Goal: Transaction & Acquisition: Purchase product/service

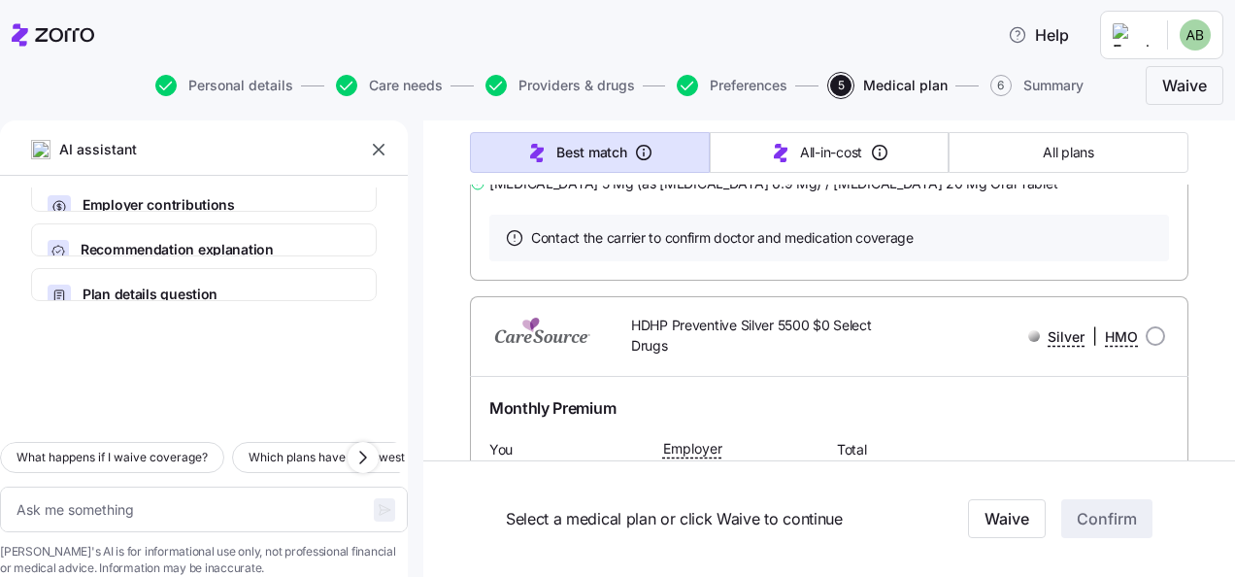
scroll to position [12142, 0]
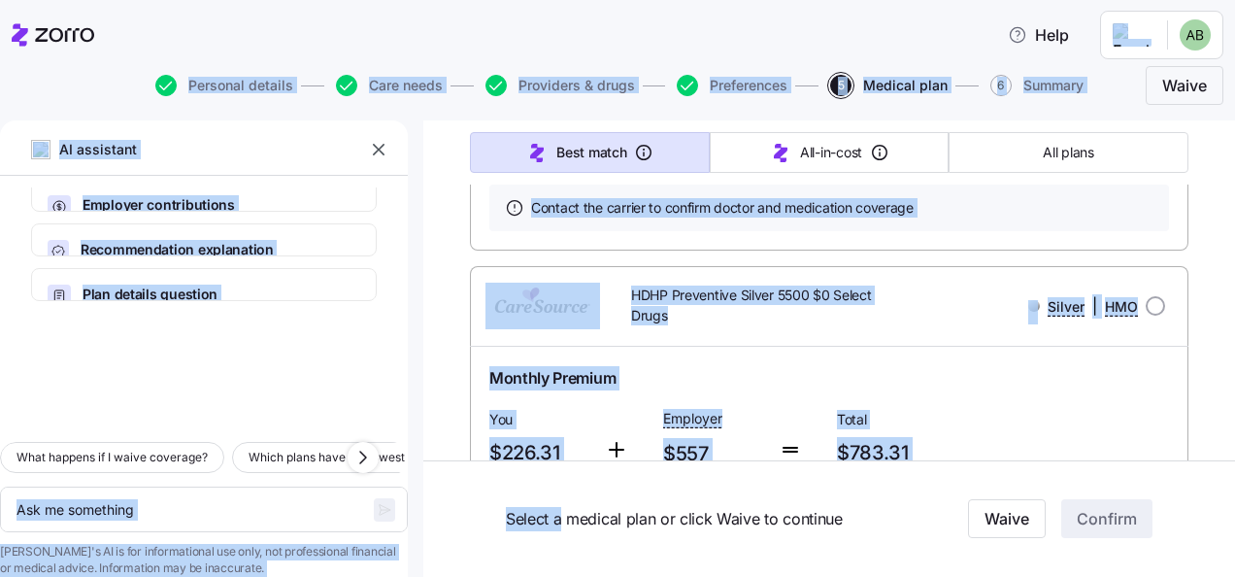
drag, startPoint x: 116, startPoint y: 25, endPoint x: 565, endPoint y: 536, distance: 680.3
click at [564, 536] on div "Help Personal details Care needs Providers & drugs Preferences 5 Medical plan 6…" at bounding box center [617, 282] width 1235 height 565
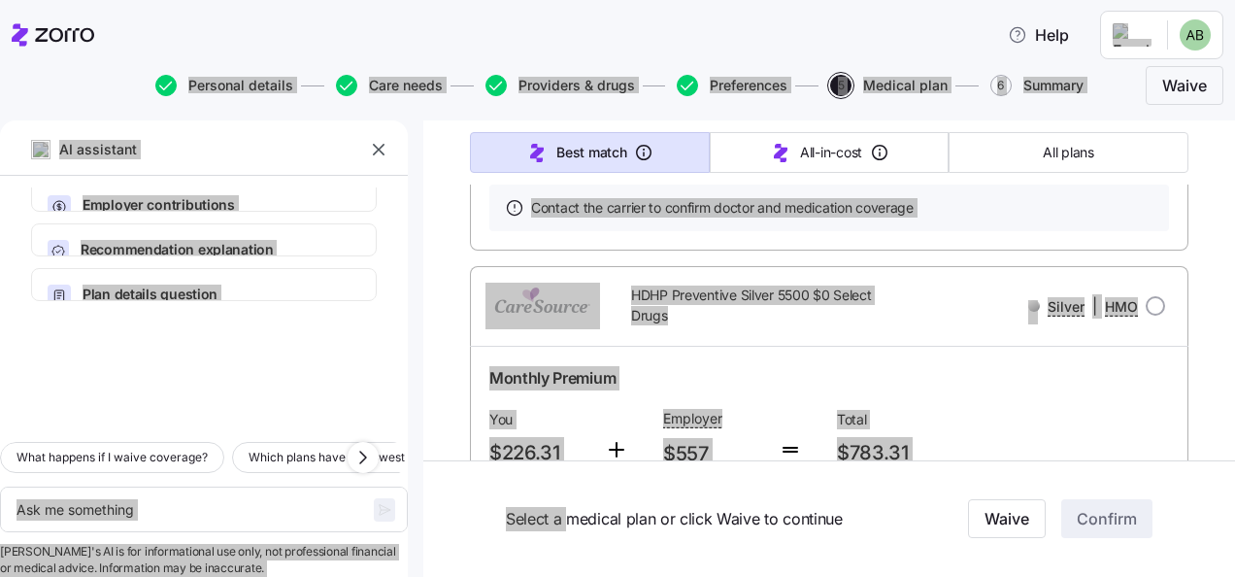
scroll to position [89, 0]
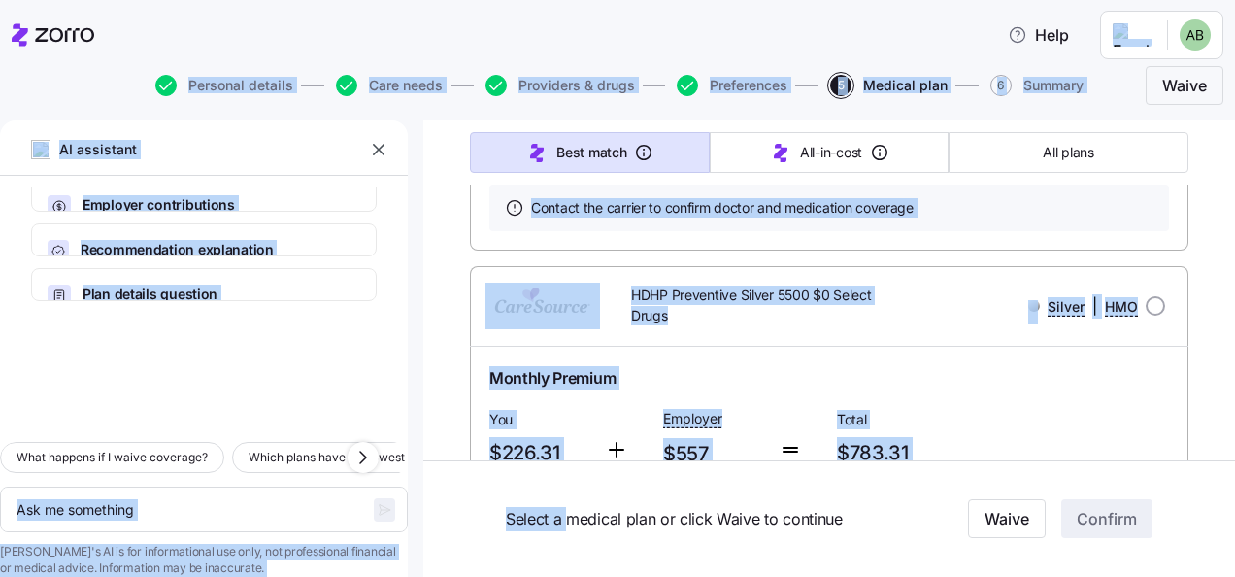
click at [350, 330] on div at bounding box center [204, 363] width 408 height 125
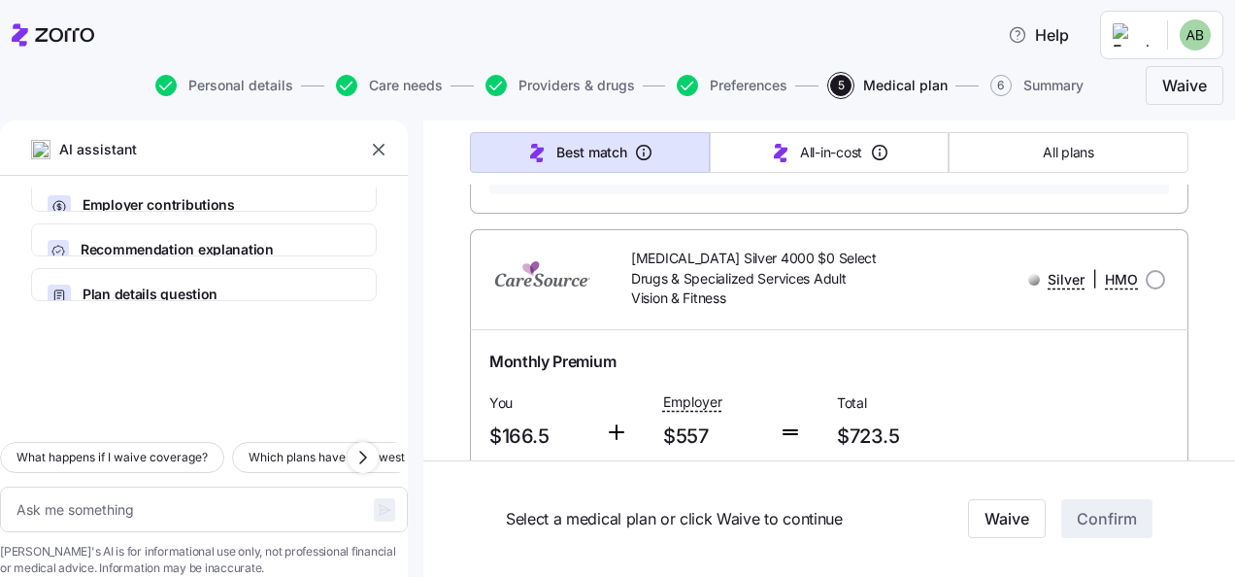
scroll to position [10297, 0]
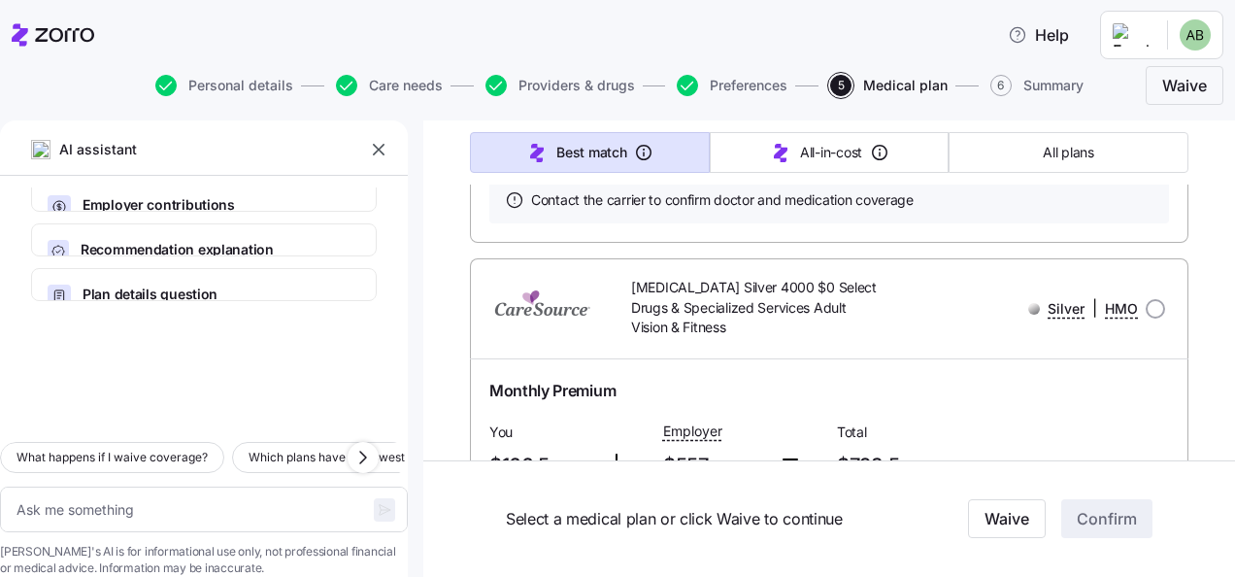
type textarea "x"
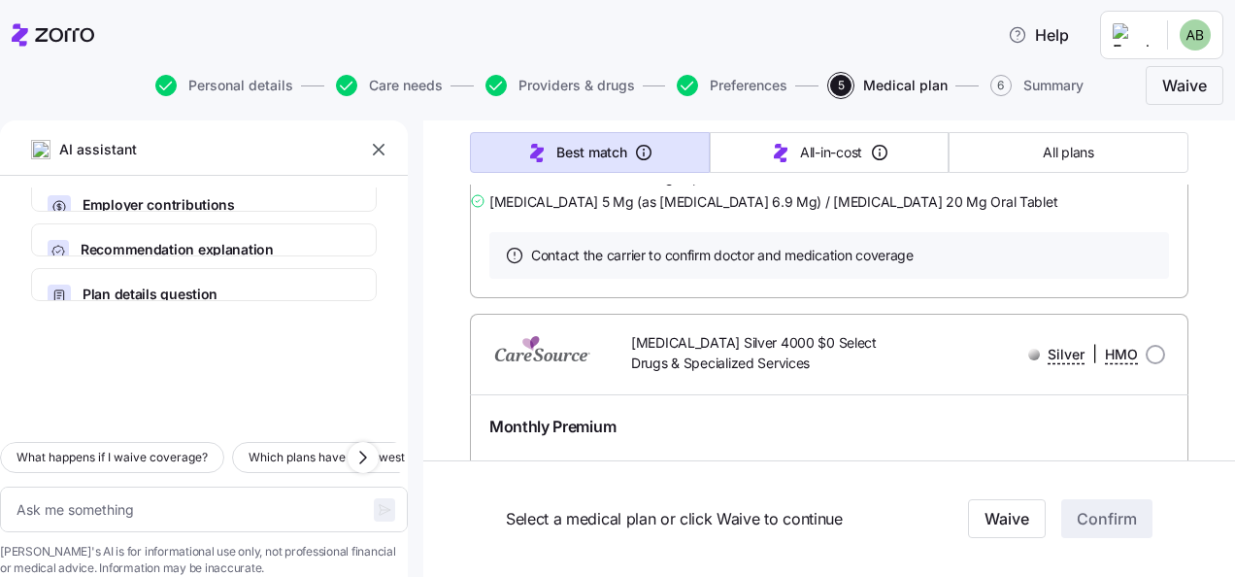
scroll to position [9326, 0]
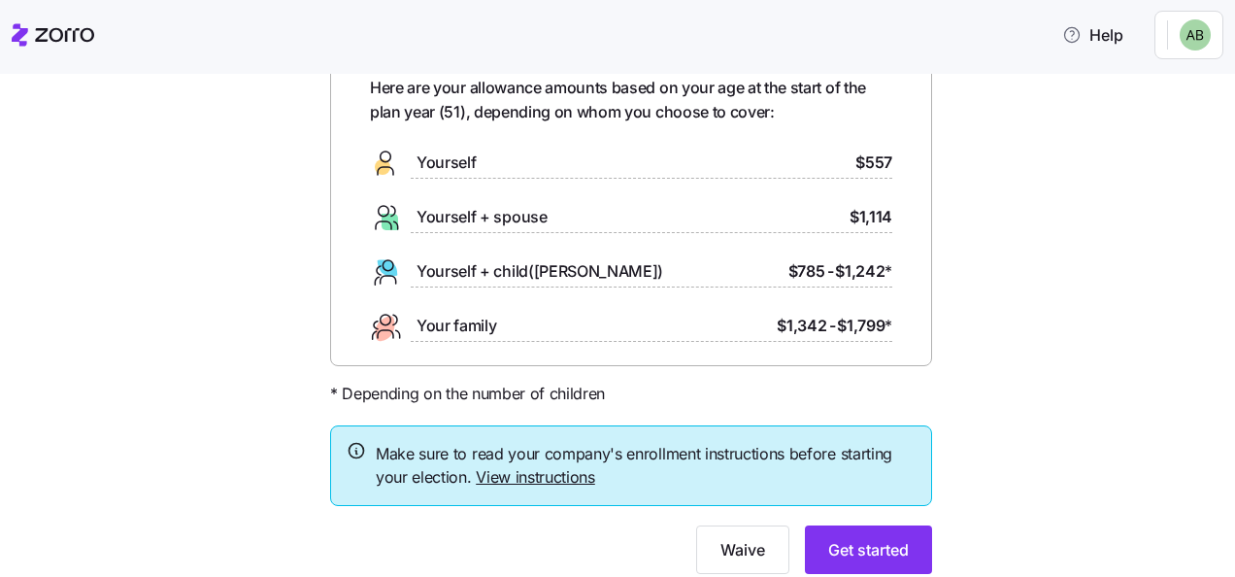
scroll to position [173, 0]
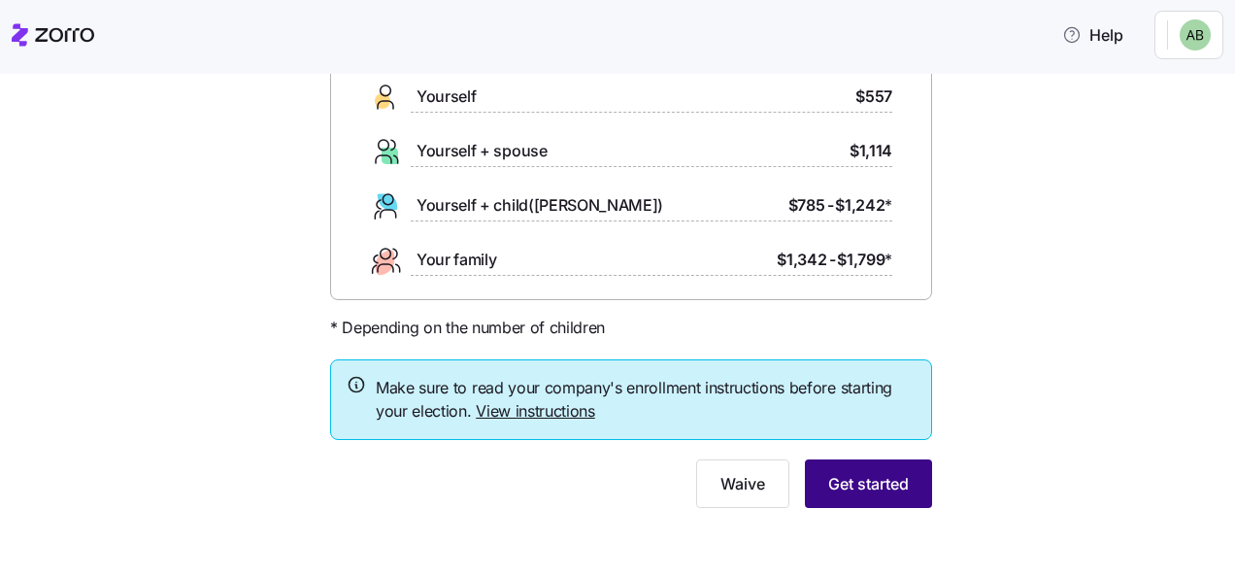
click at [840, 487] on span "Get started" at bounding box center [868, 483] width 81 height 23
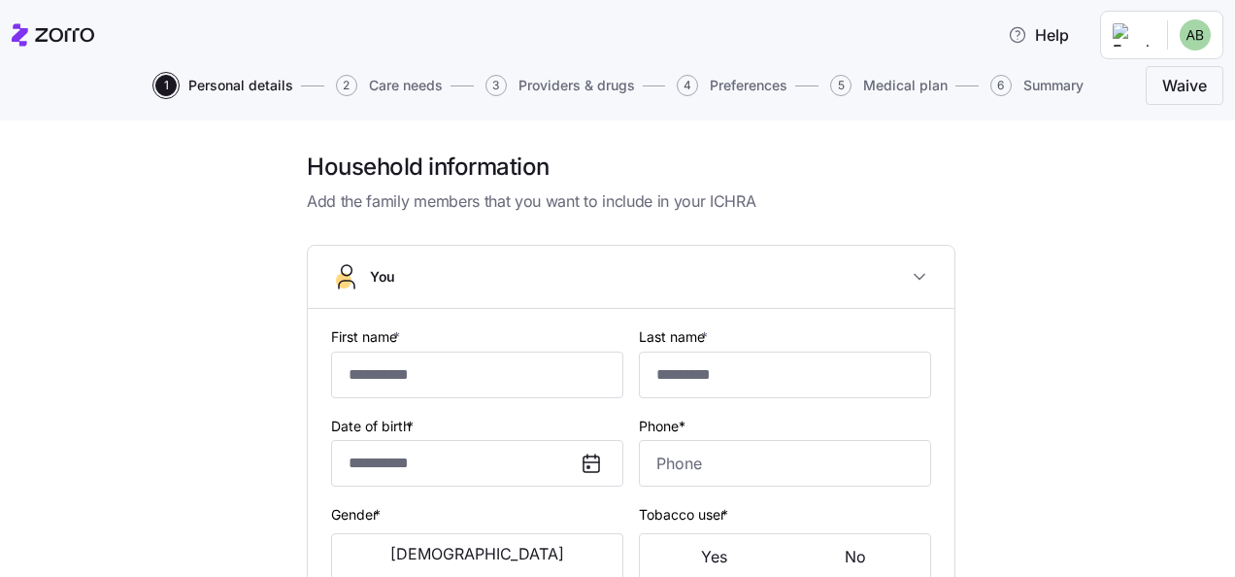
type input "******"
type input "********"
type input "andipanda1974@yahoo.com"
type input "**********"
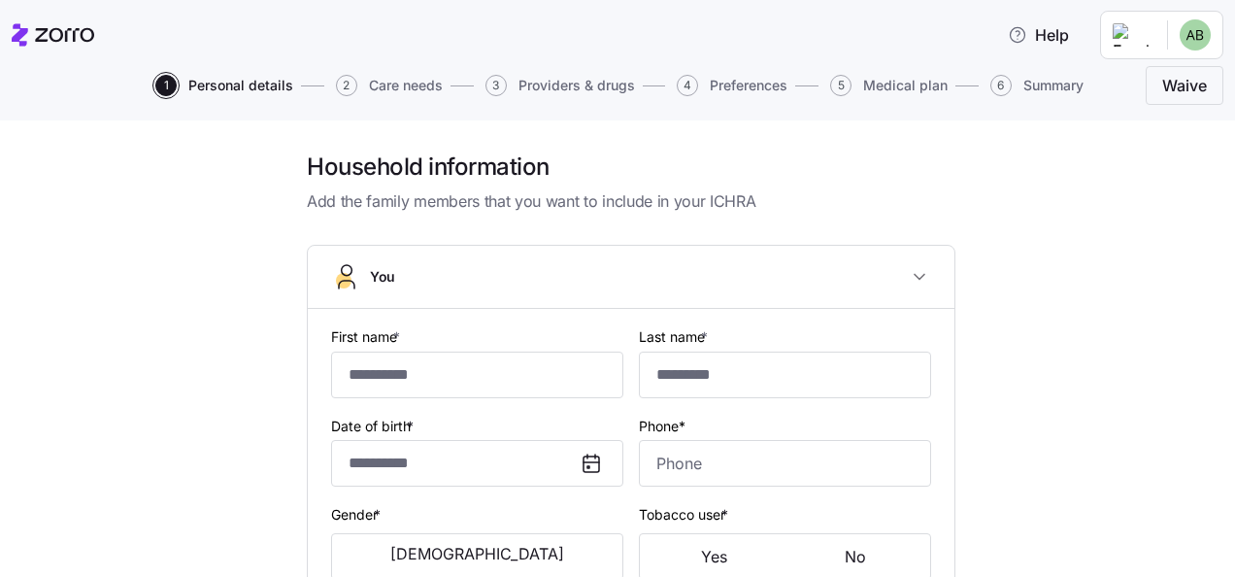
checkbox input "true"
type input "**********"
type input "(574) 275-9144"
type input "US citizen"
type input "Married"
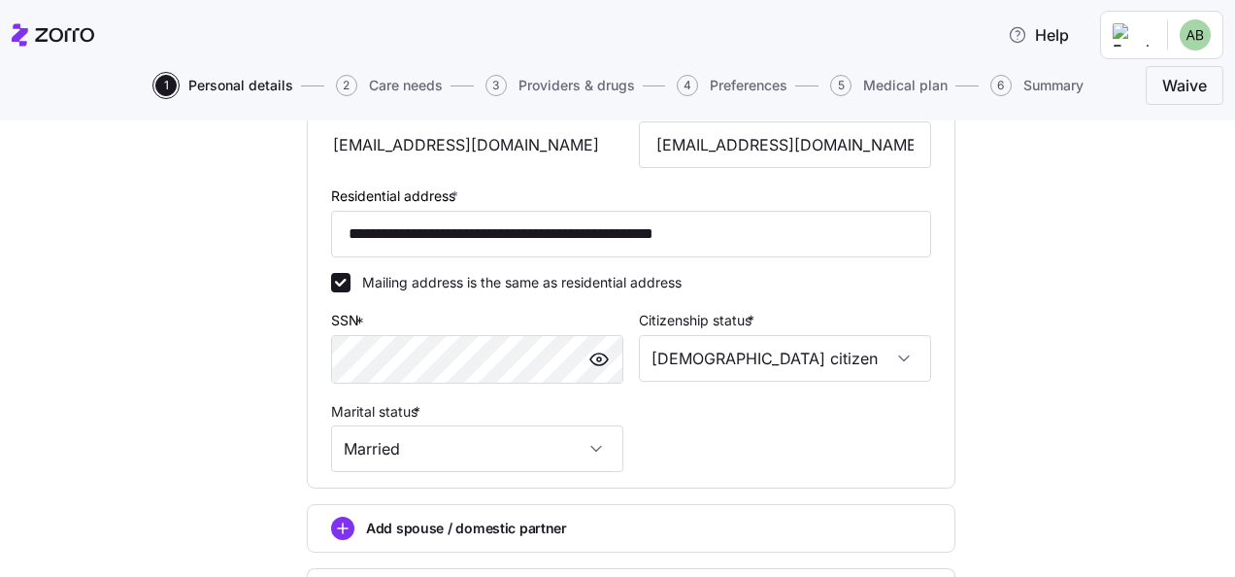
scroll to position [769, 0]
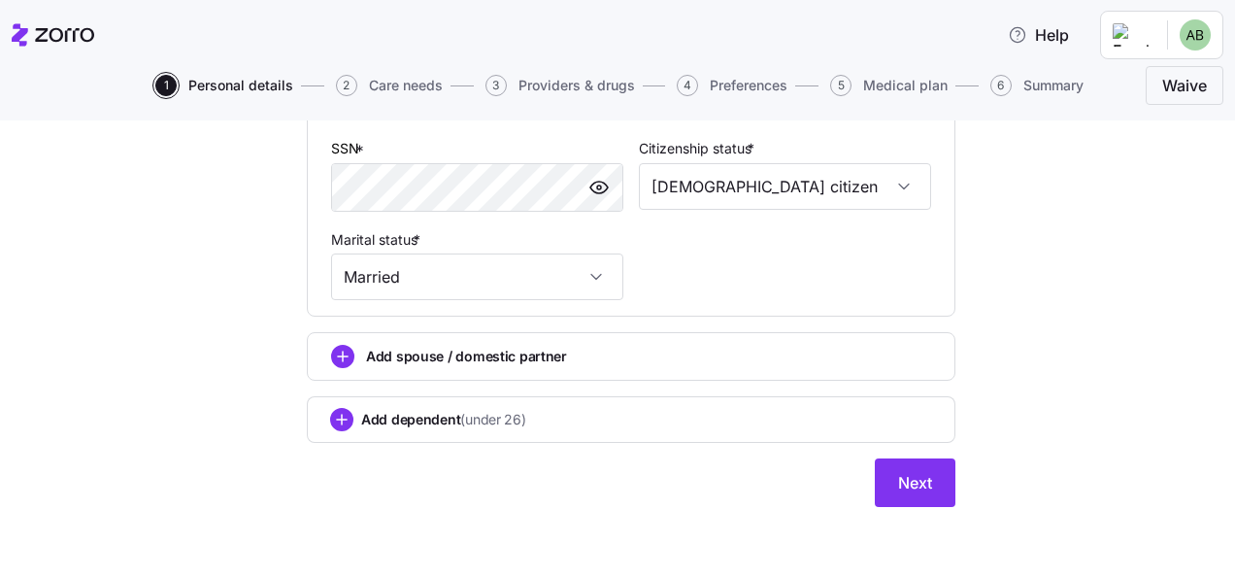
click at [907, 477] on span "Next" at bounding box center [915, 482] width 34 height 23
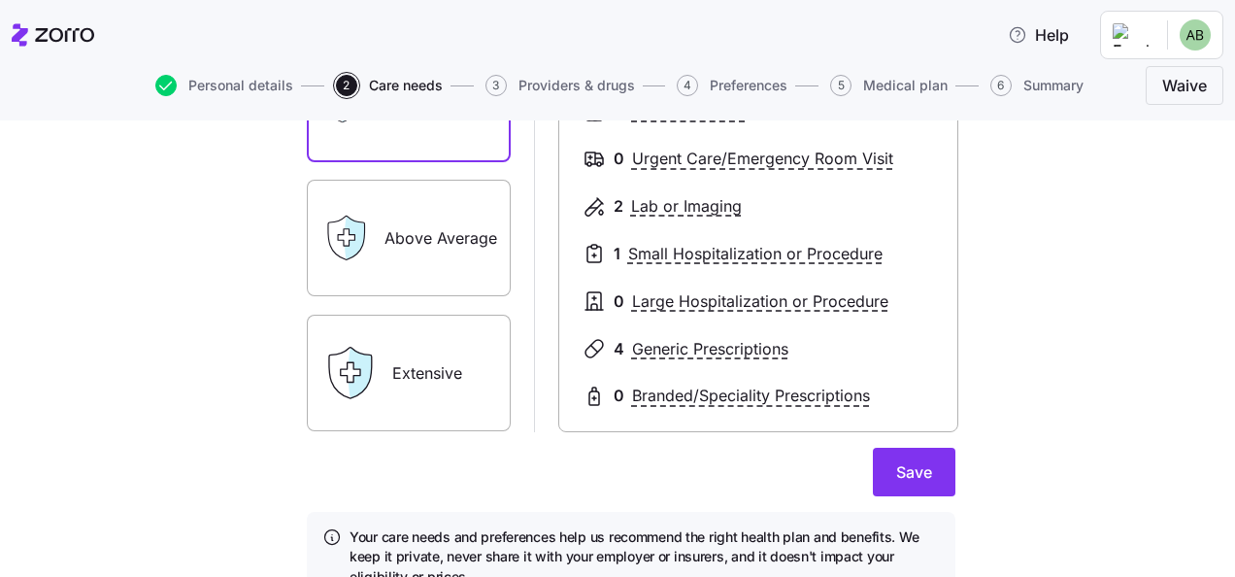
scroll to position [388, 0]
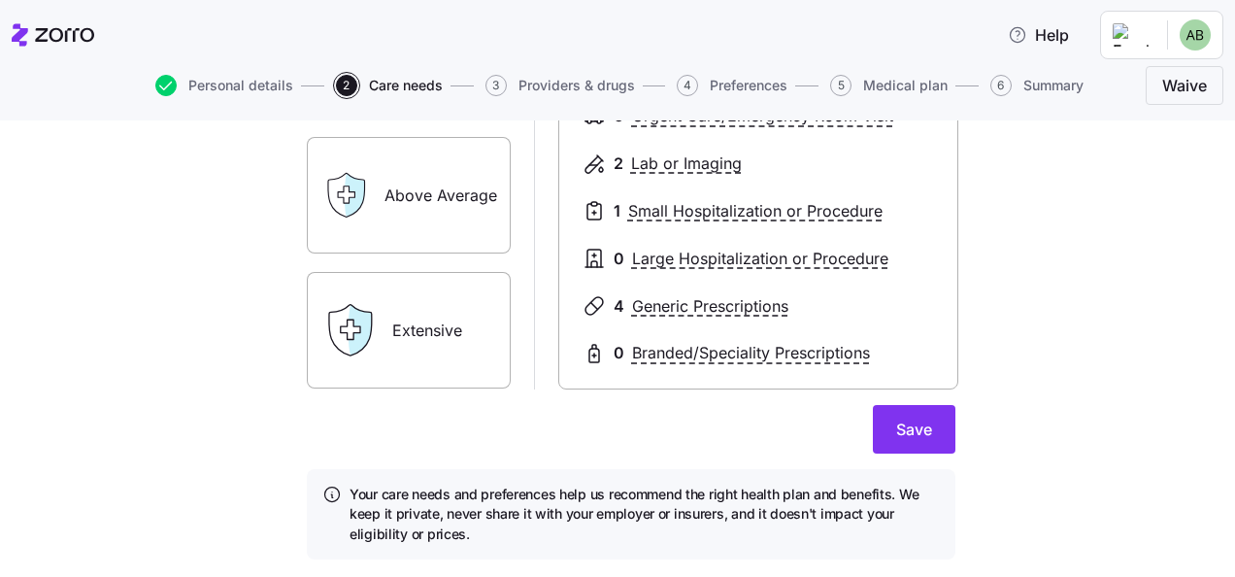
click at [396, 339] on label "Extensive" at bounding box center [409, 330] width 204 height 116
click at [0, 0] on input "Extensive" at bounding box center [0, 0] width 0 height 0
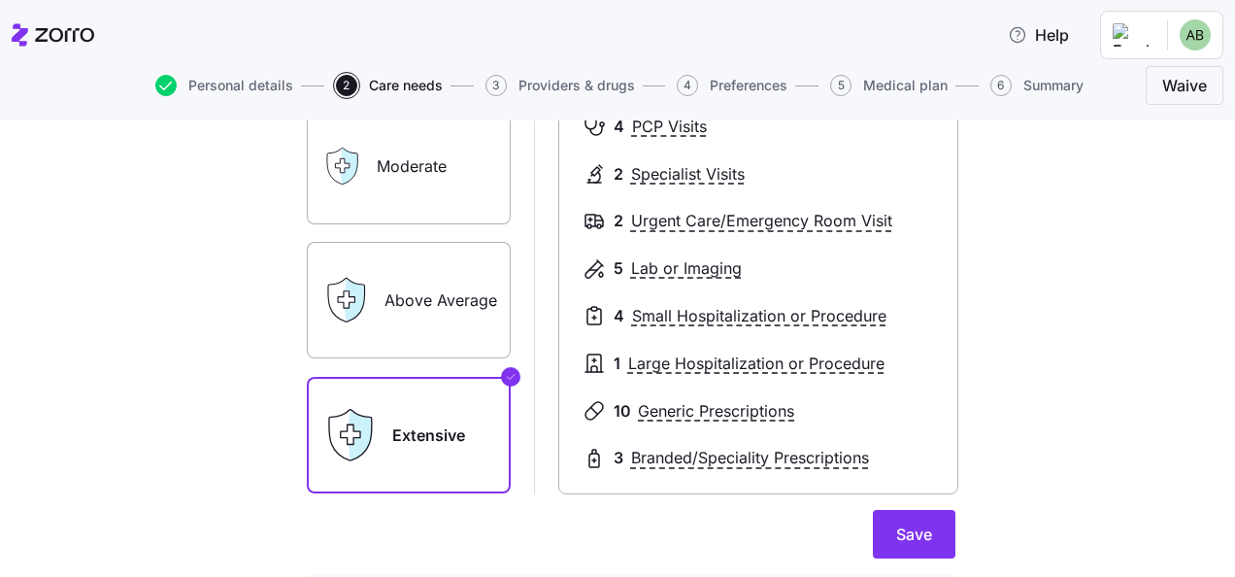
scroll to position [291, 0]
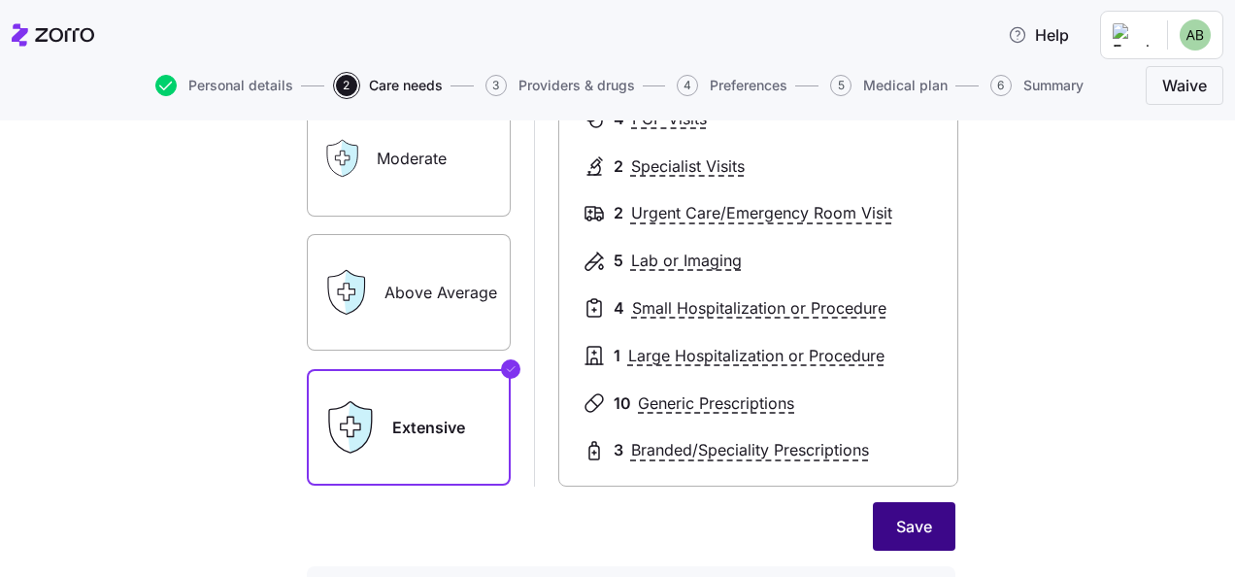
click at [918, 522] on span "Save" at bounding box center [914, 526] width 36 height 23
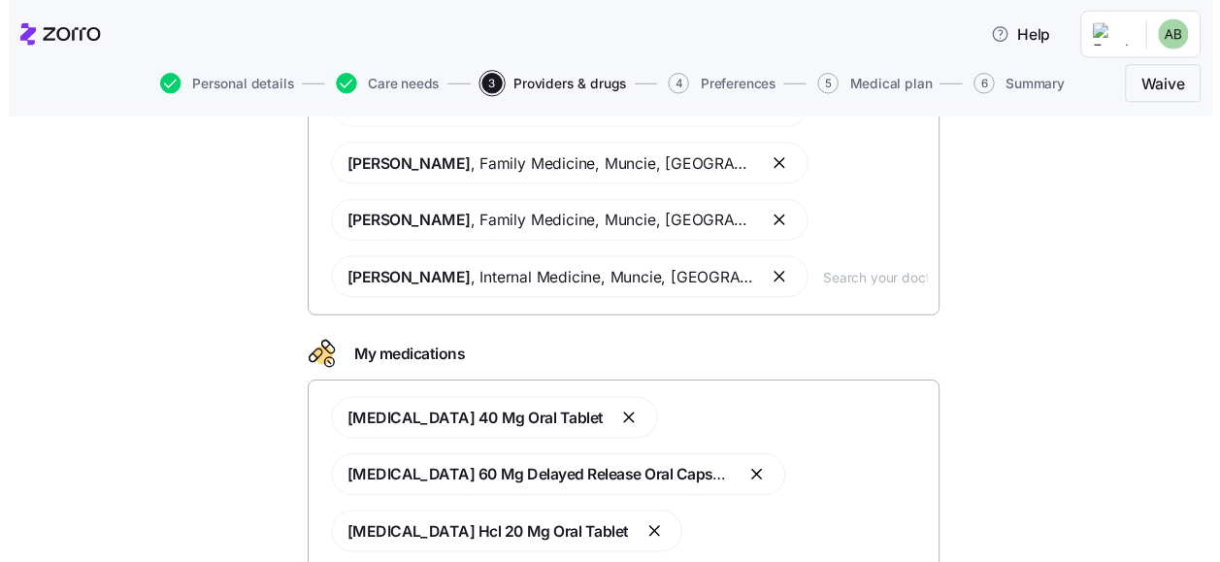
scroll to position [241, 0]
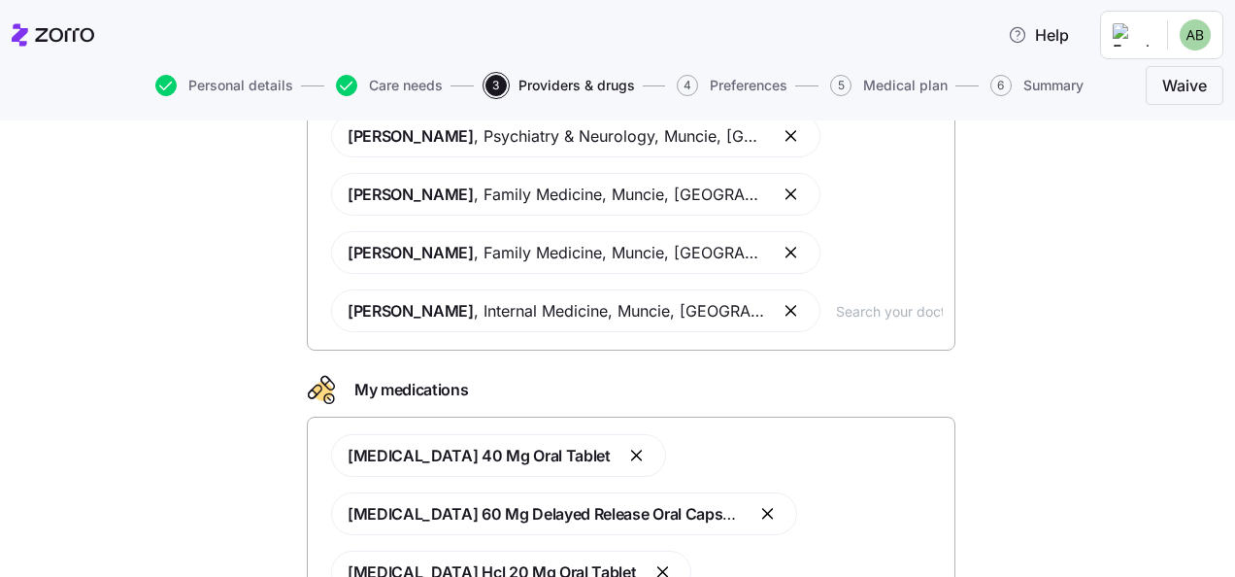
click at [836, 307] on input "text" at bounding box center [889, 310] width 107 height 21
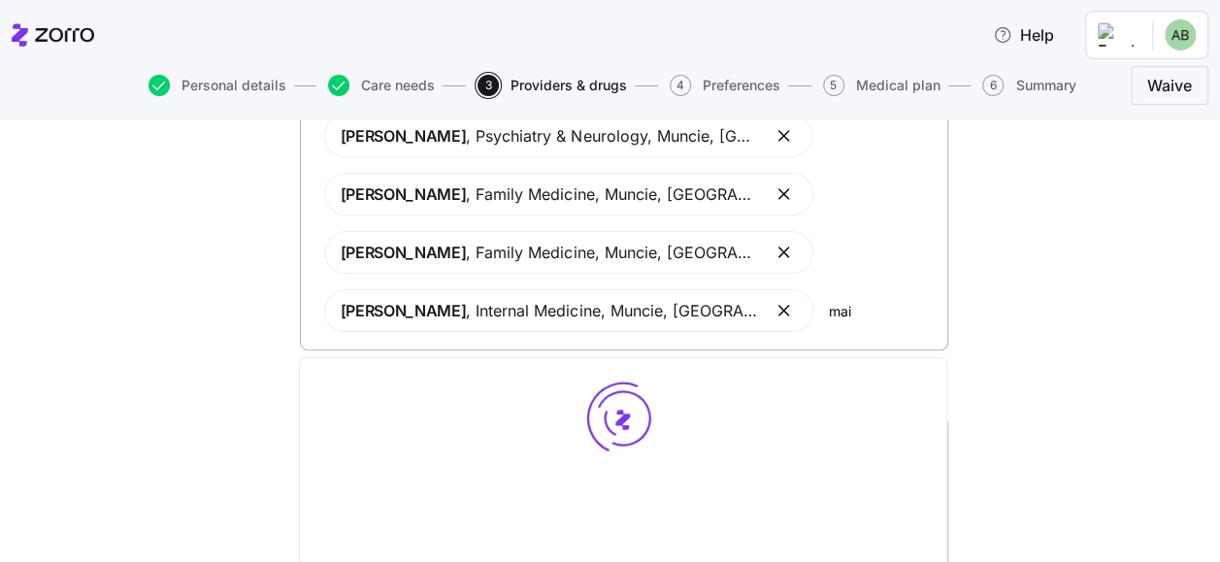
type input "main"
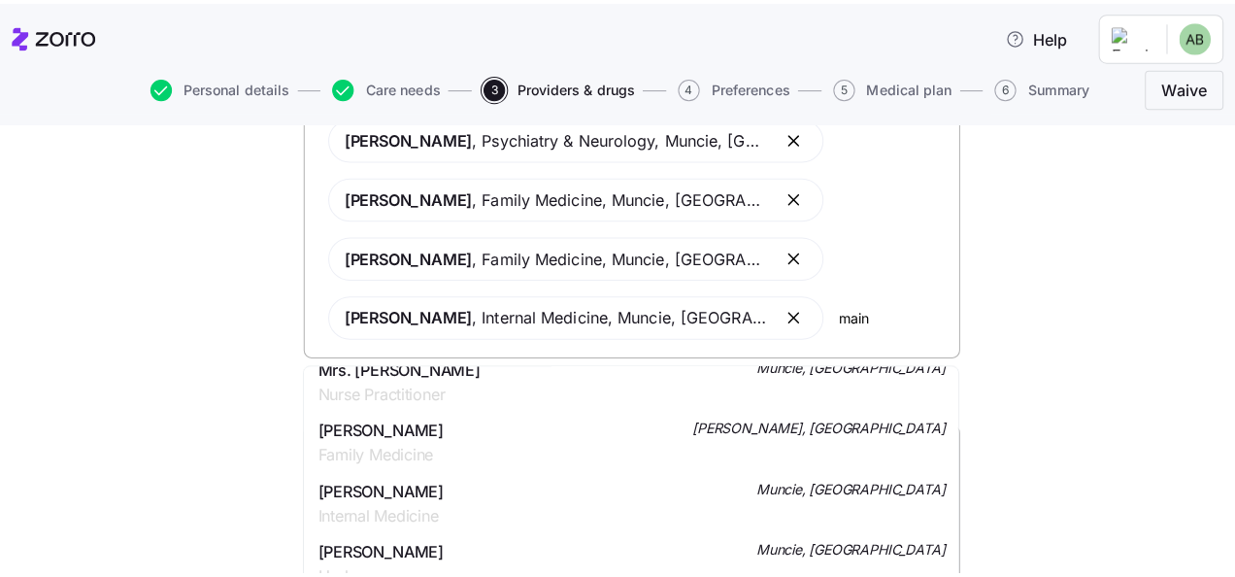
scroll to position [0, 0]
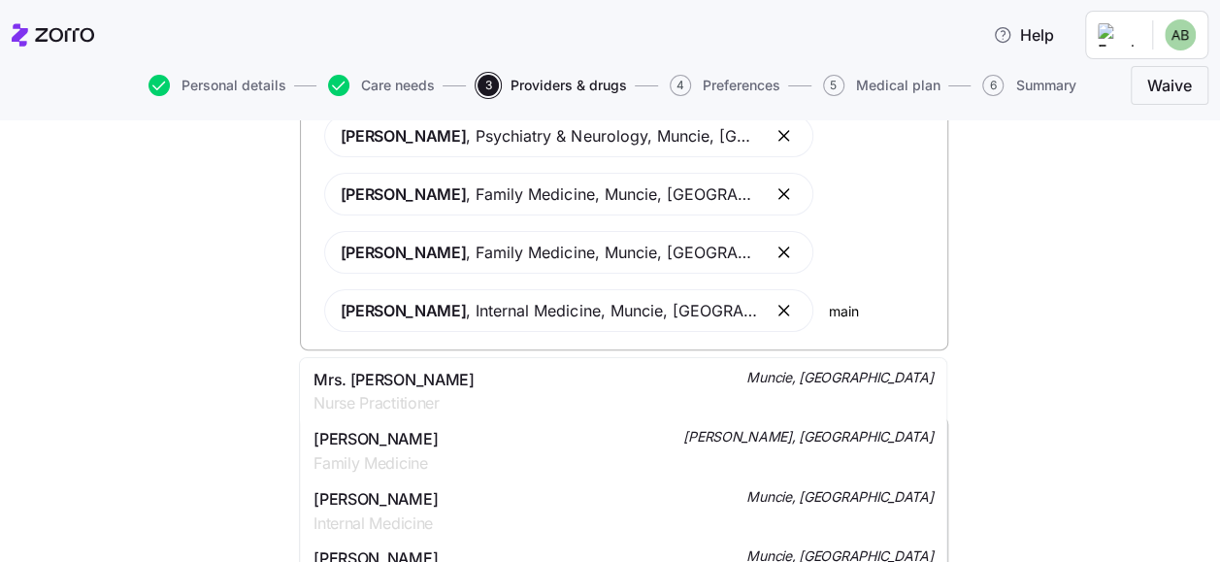
click at [404, 379] on span "Mrs. Natalie Main" at bounding box center [394, 380] width 160 height 24
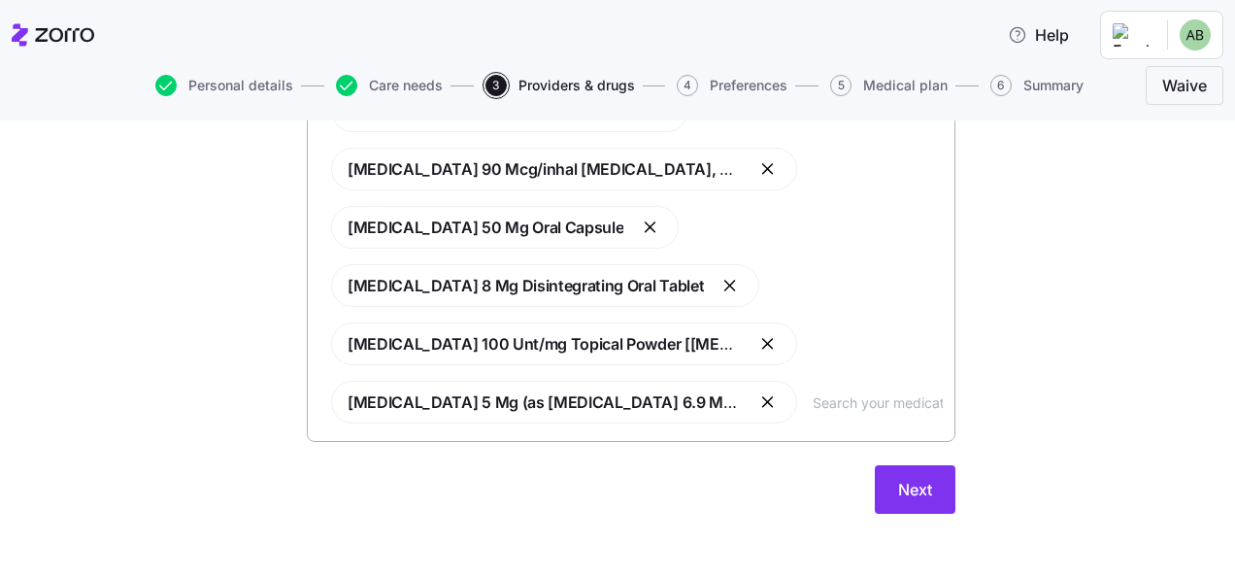
scroll to position [881, 0]
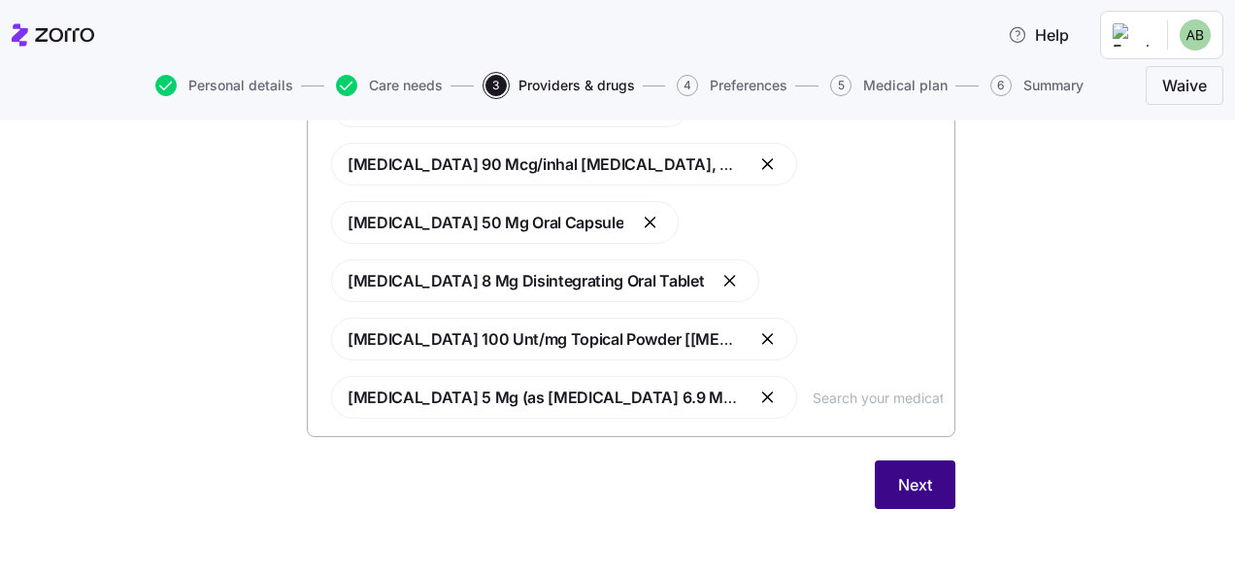
click at [934, 476] on button "Next" at bounding box center [915, 484] width 81 height 49
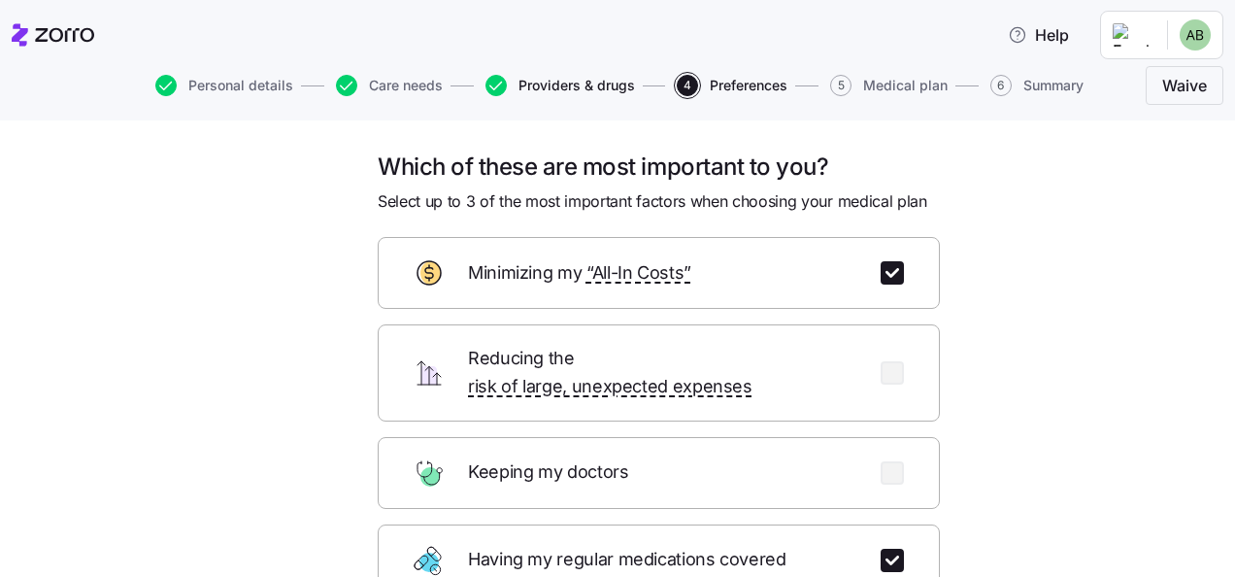
click at [548, 89] on span "Providers & drugs" at bounding box center [576, 86] width 116 height 14
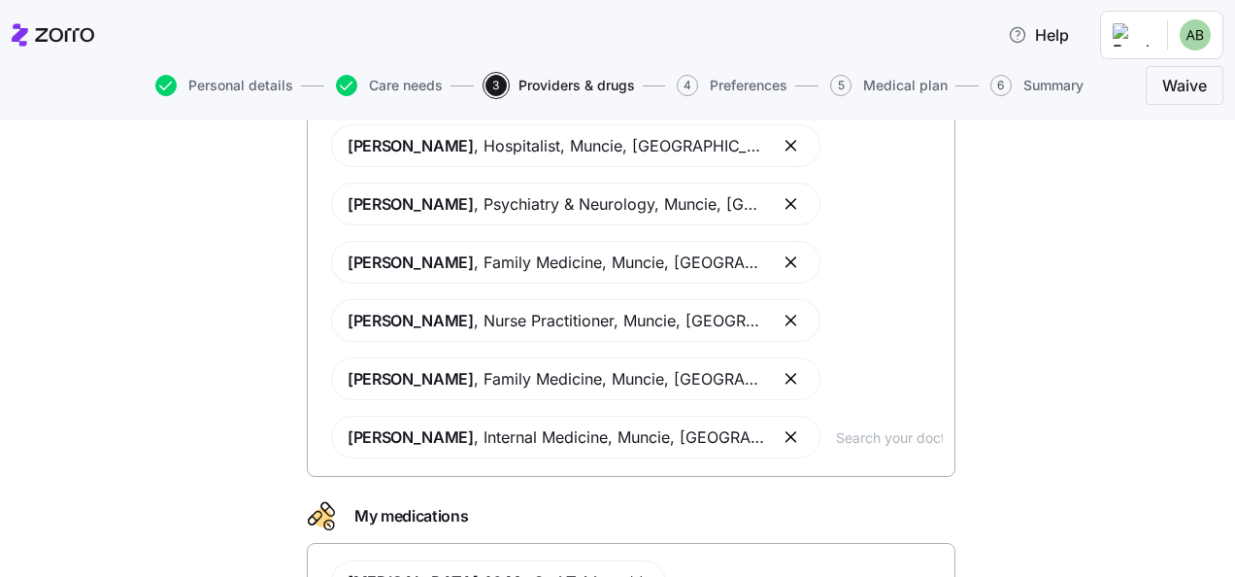
scroll to position [97, 0]
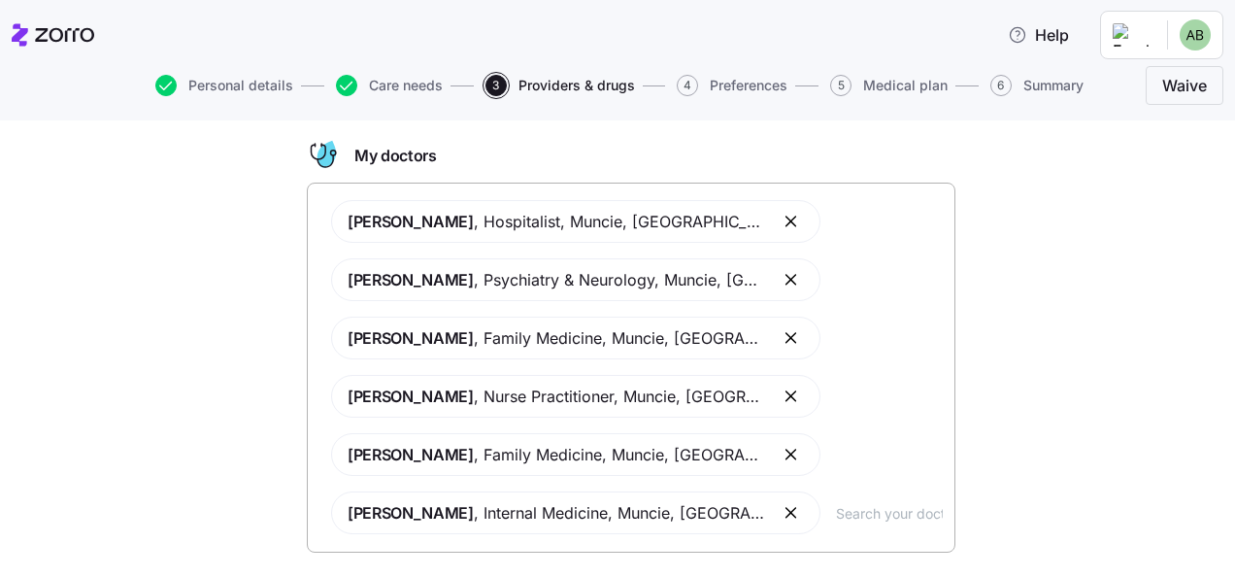
click at [781, 394] on button "button" at bounding box center [792, 395] width 23 height 23
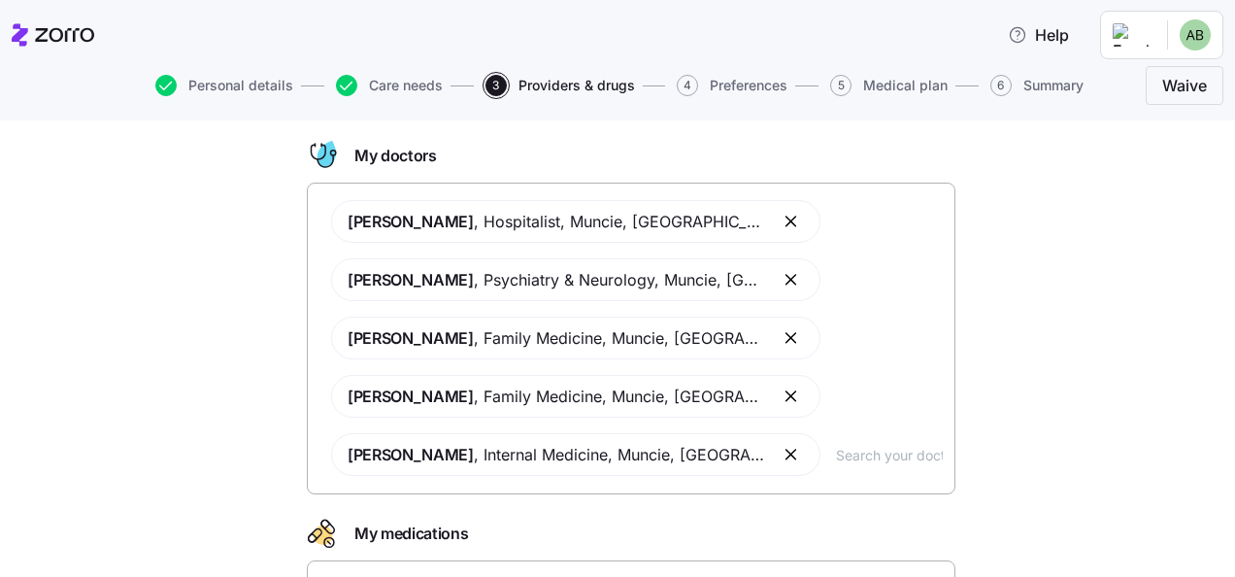
click at [836, 454] on input "text" at bounding box center [889, 454] width 107 height 21
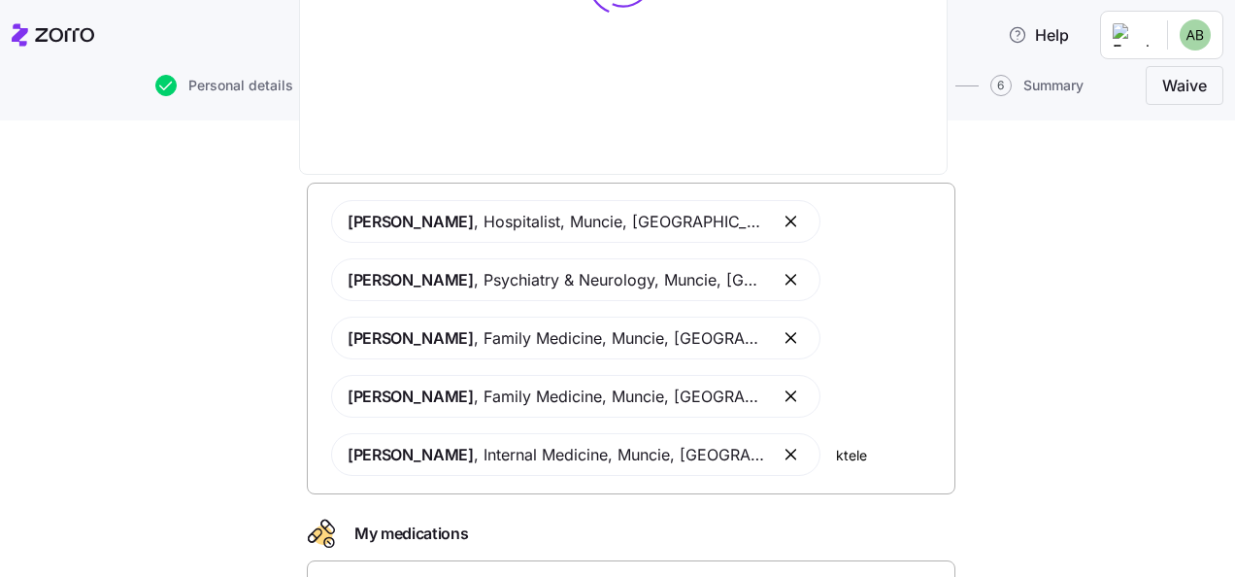
type input "kteleh"
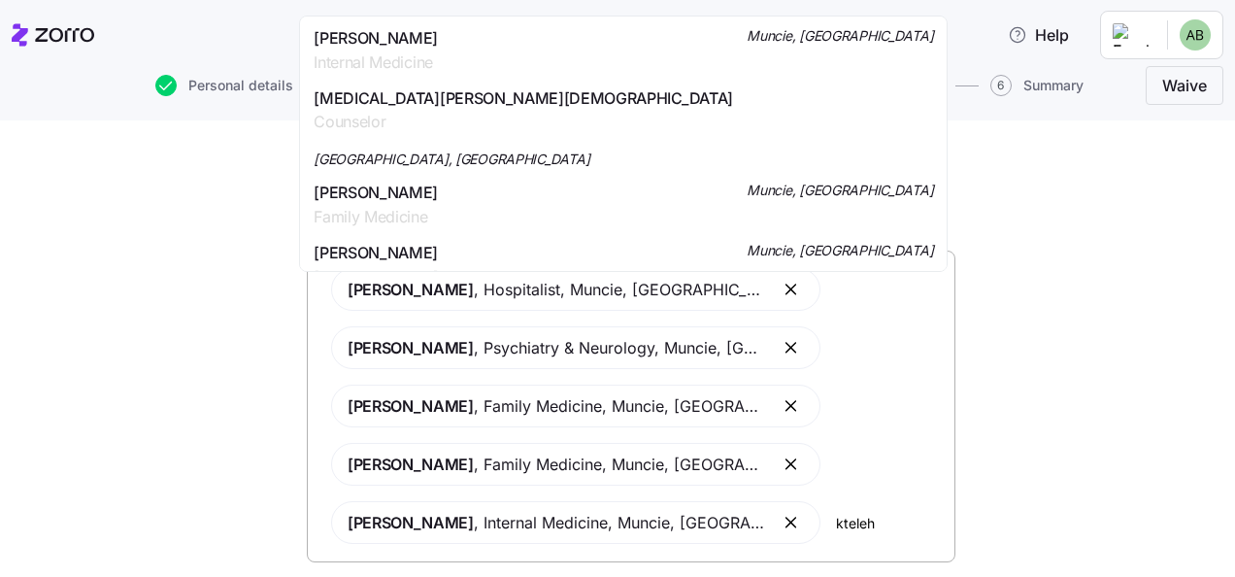
scroll to position [0, 0]
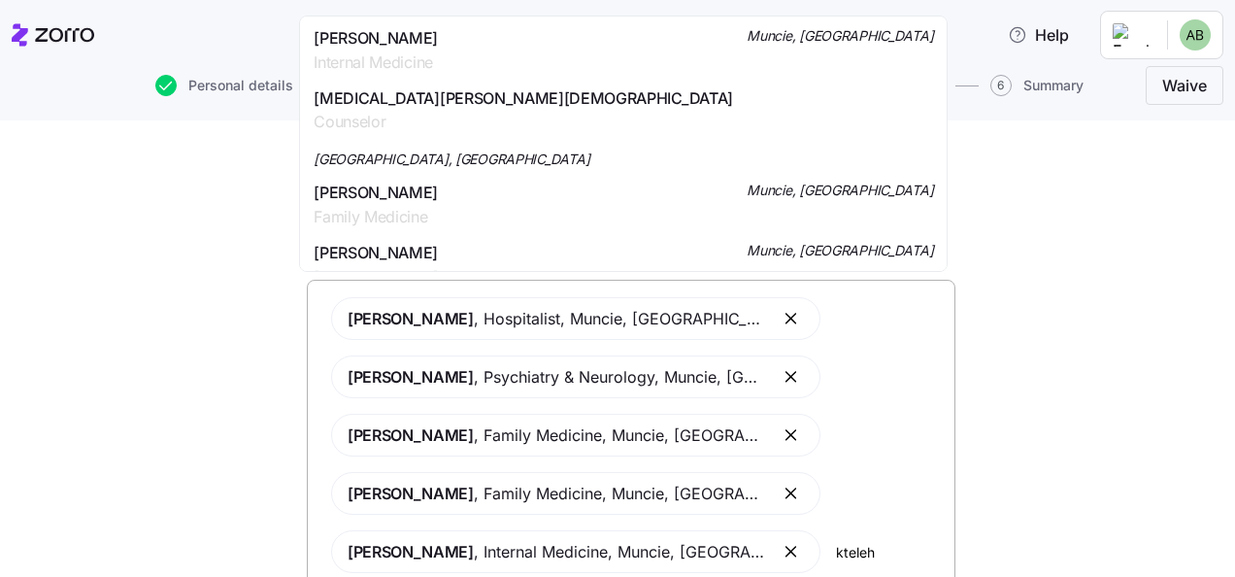
click at [382, 40] on span "Tarek Kteleh" at bounding box center [376, 38] width 124 height 24
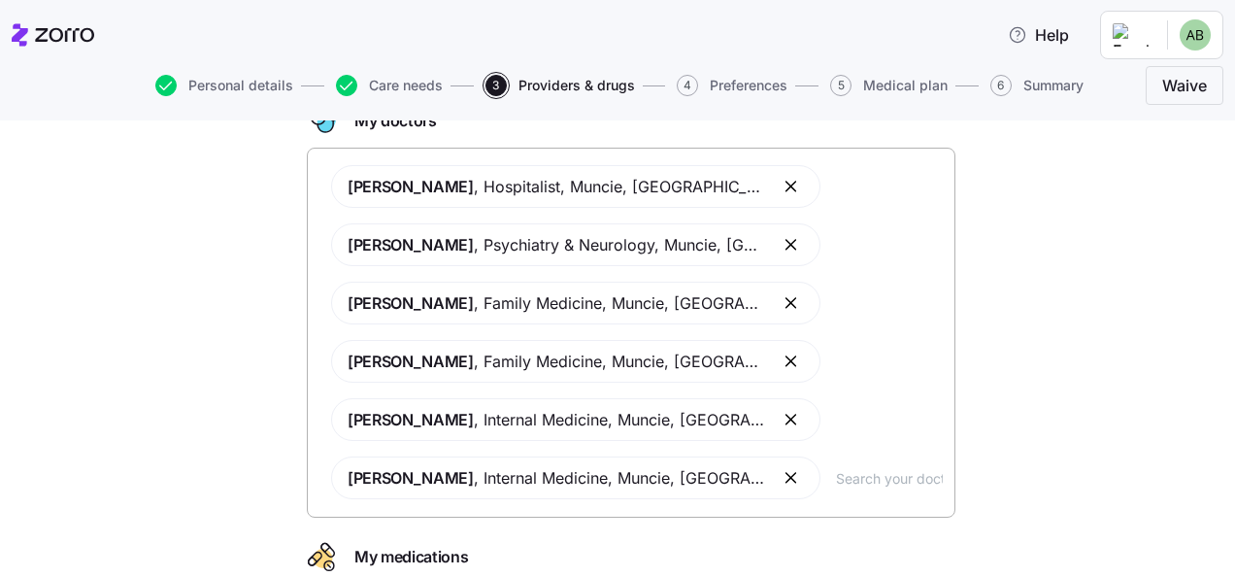
scroll to position [194, 0]
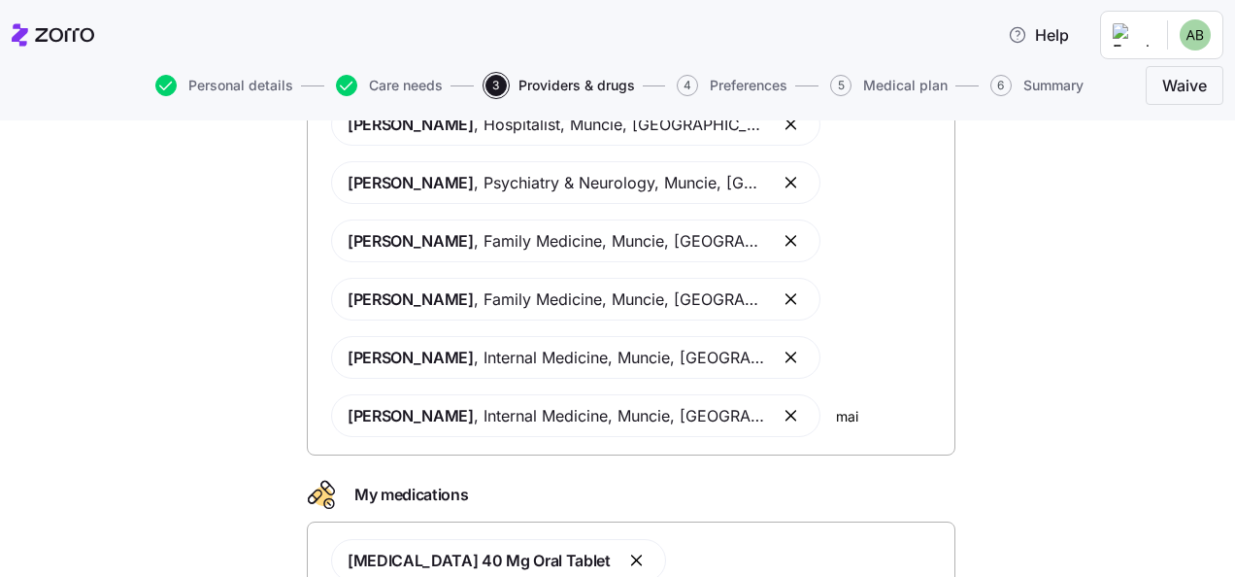
type input "main"
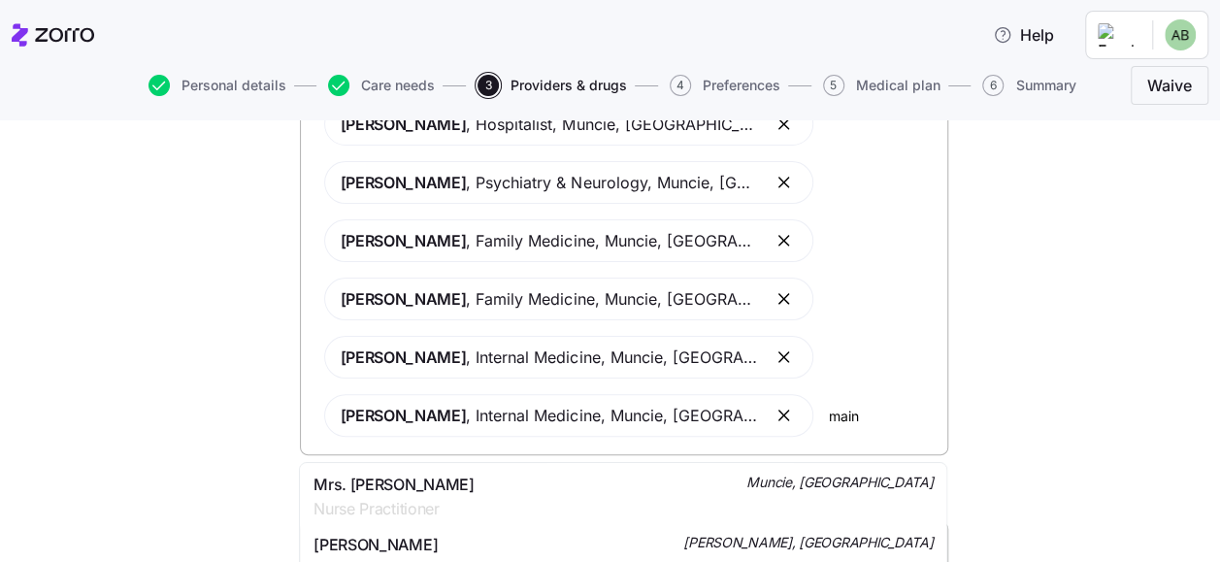
click at [443, 506] on div "Mrs. Natalie Main Nurse Practitioner Muncie, IN" at bounding box center [623, 497] width 619 height 49
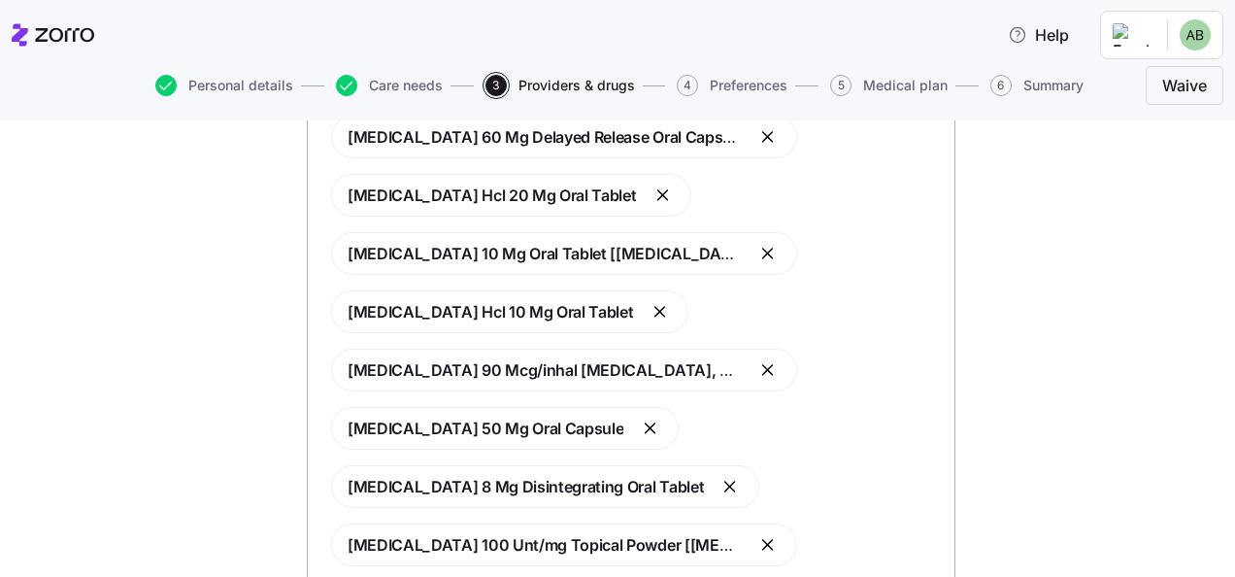
scroll to position [940, 0]
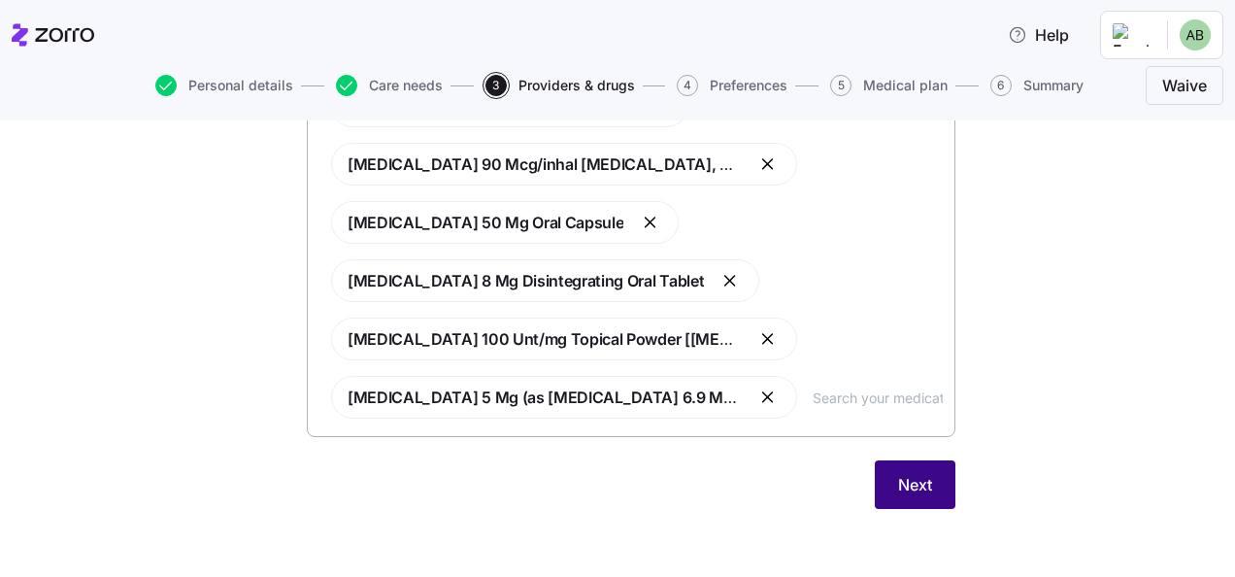
click at [917, 492] on span "Next" at bounding box center [915, 484] width 34 height 23
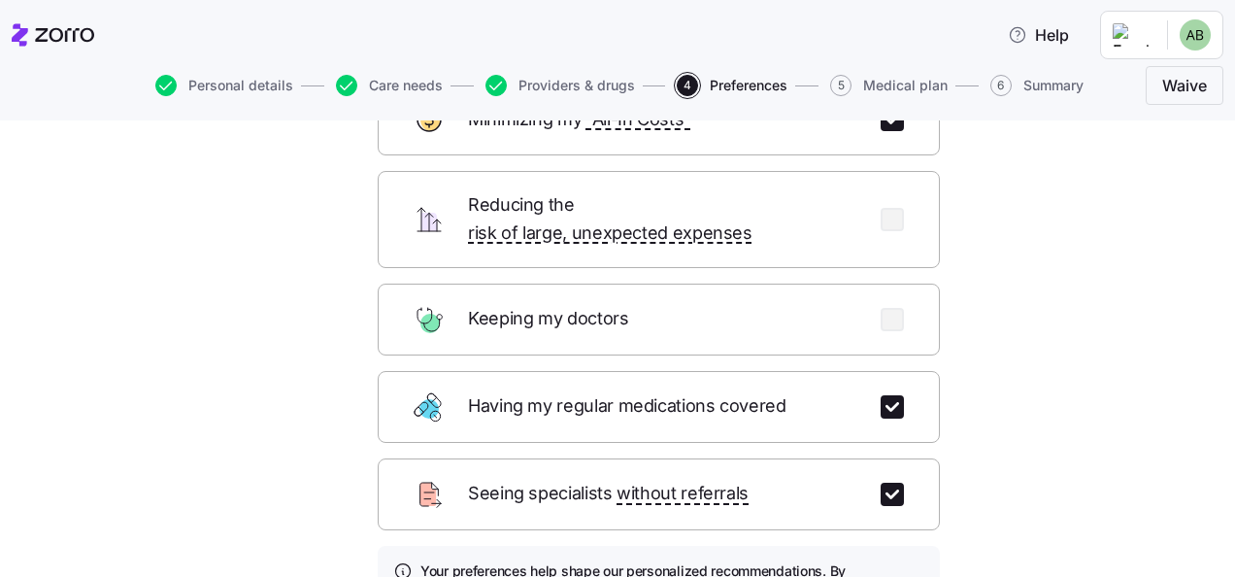
scroll to position [345, 0]
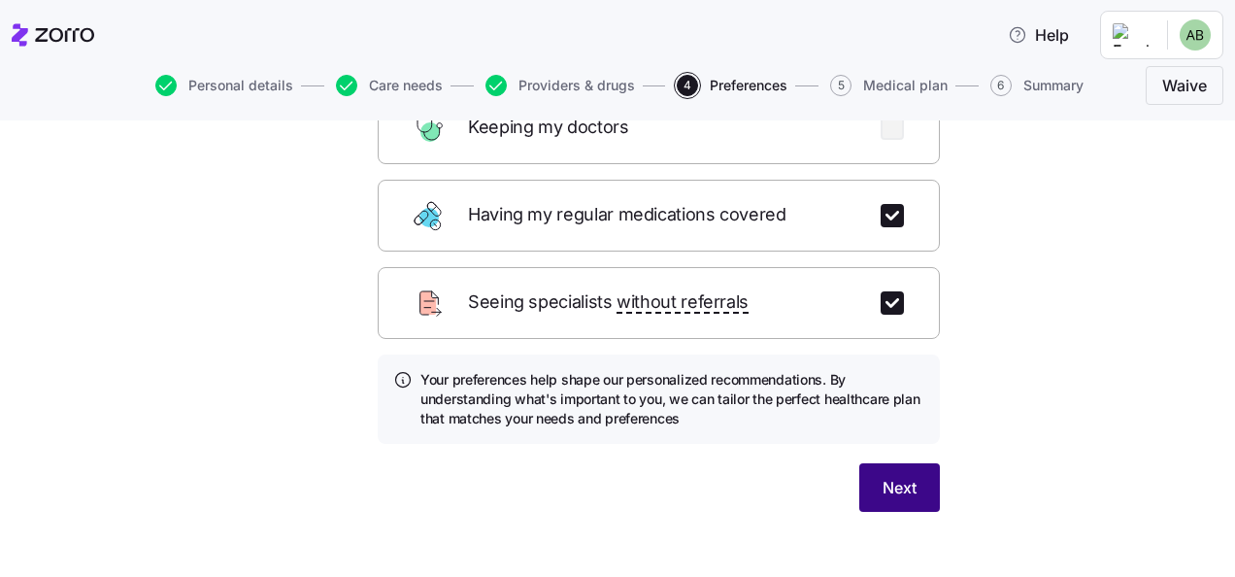
click at [882, 476] on span "Next" at bounding box center [899, 487] width 34 height 23
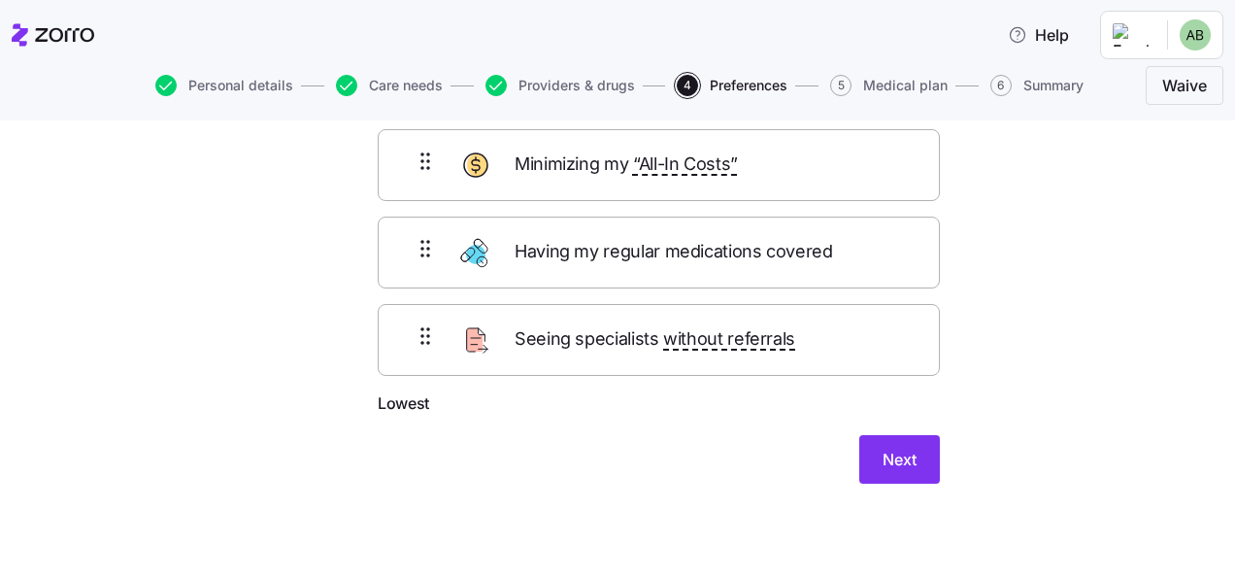
scroll to position [137, 0]
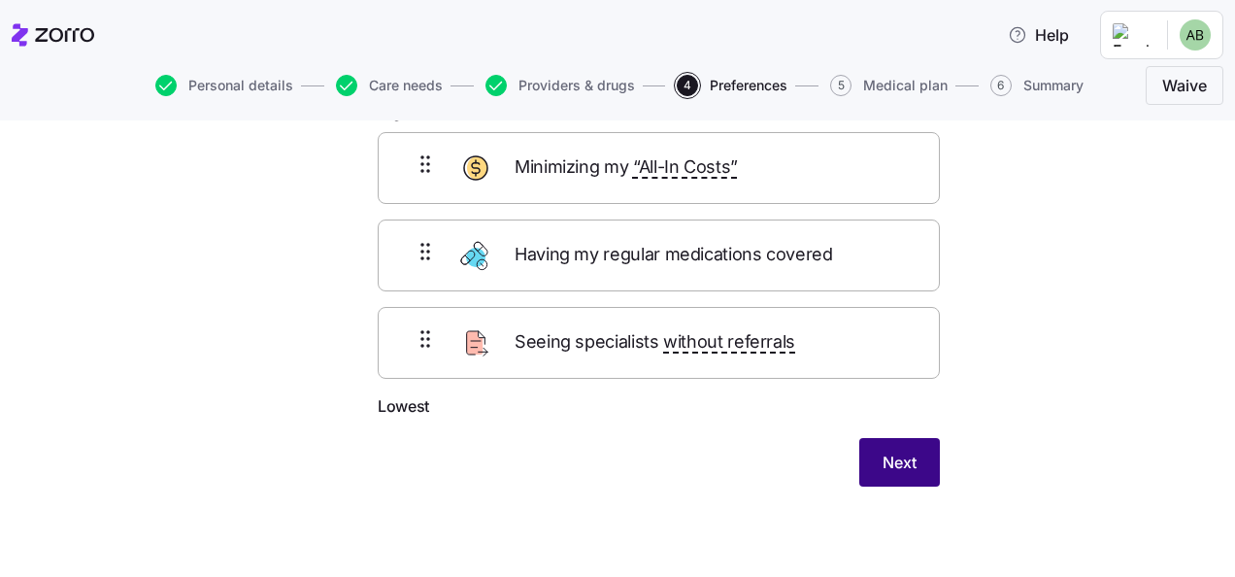
click at [891, 458] on span "Next" at bounding box center [899, 461] width 34 height 23
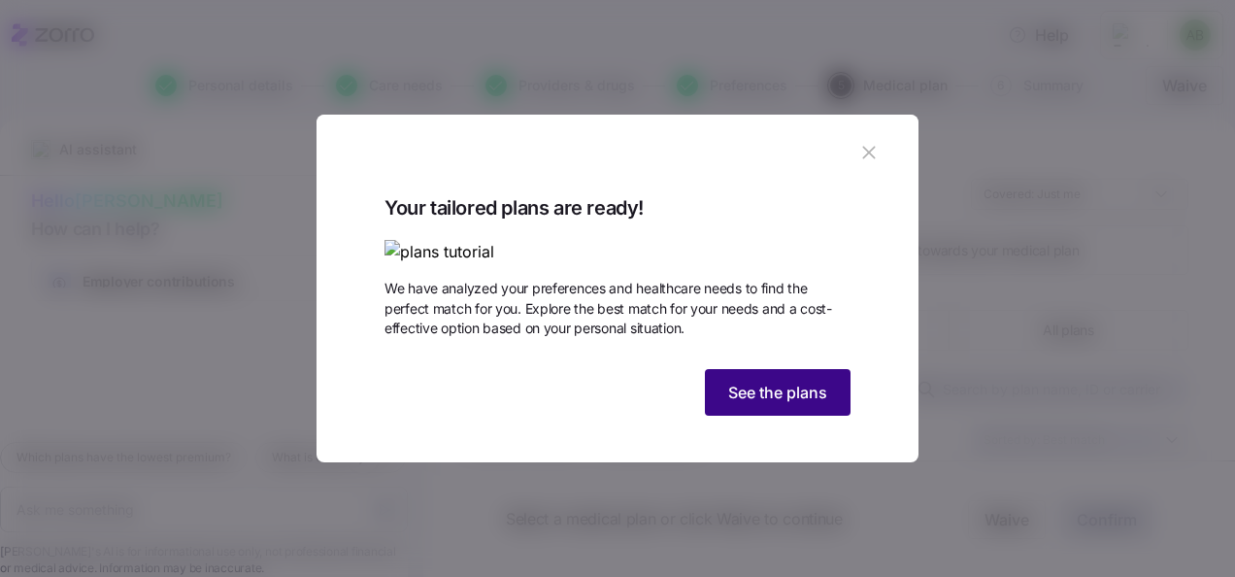
click at [773, 416] on button "See the plans" at bounding box center [778, 392] width 146 height 47
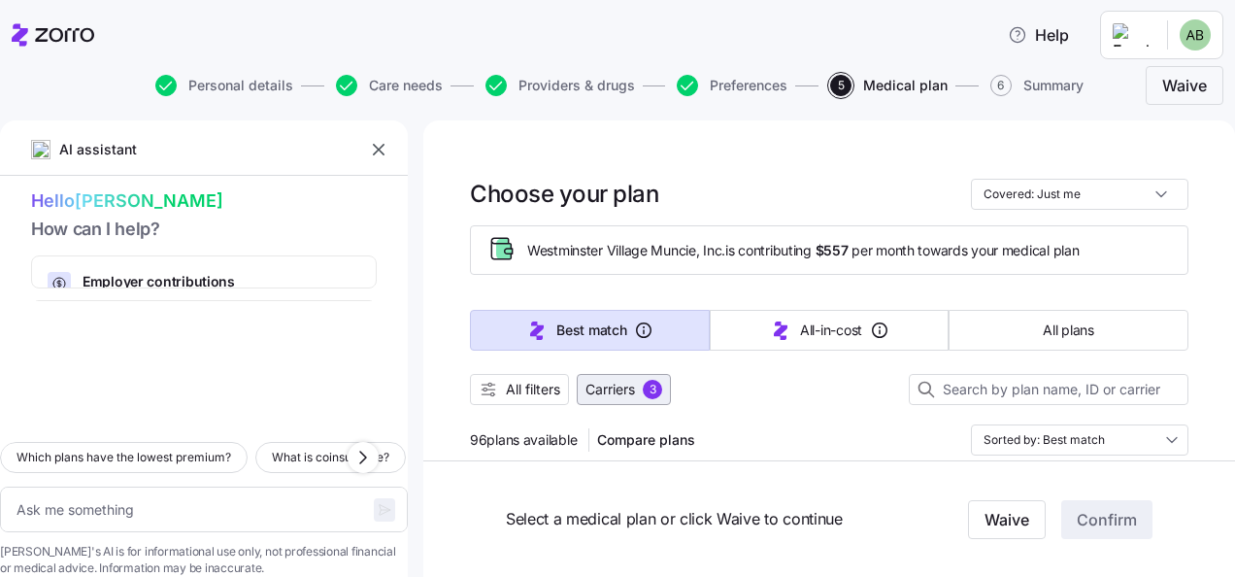
click at [635, 382] on span "Carriers" at bounding box center [610, 389] width 50 height 19
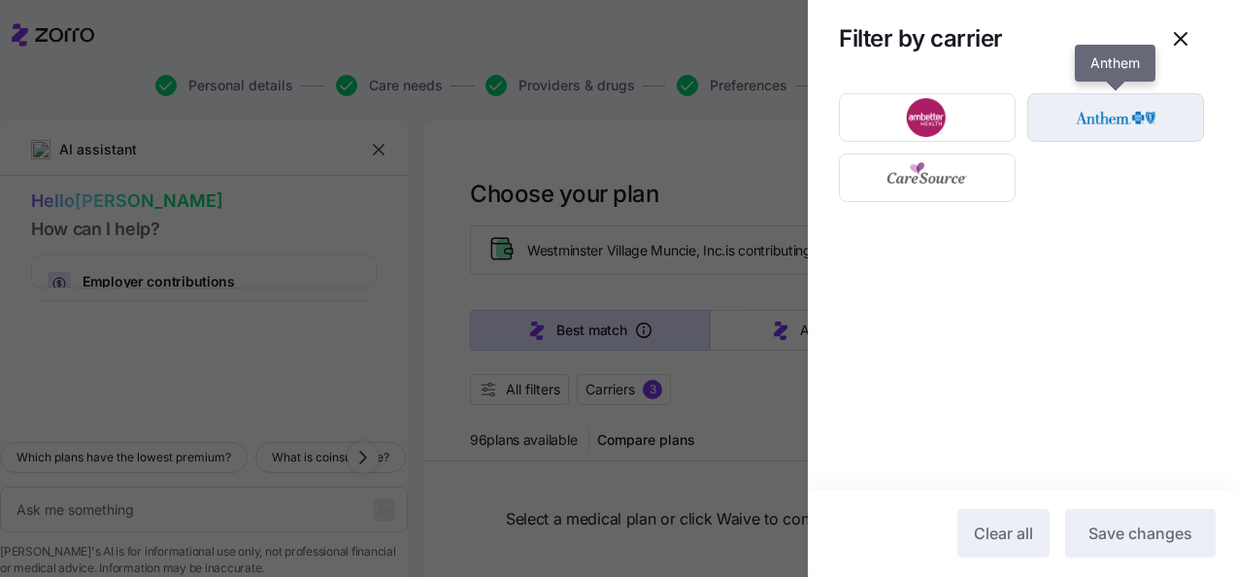
click at [1081, 124] on img "button" at bounding box center [1116, 117] width 143 height 39
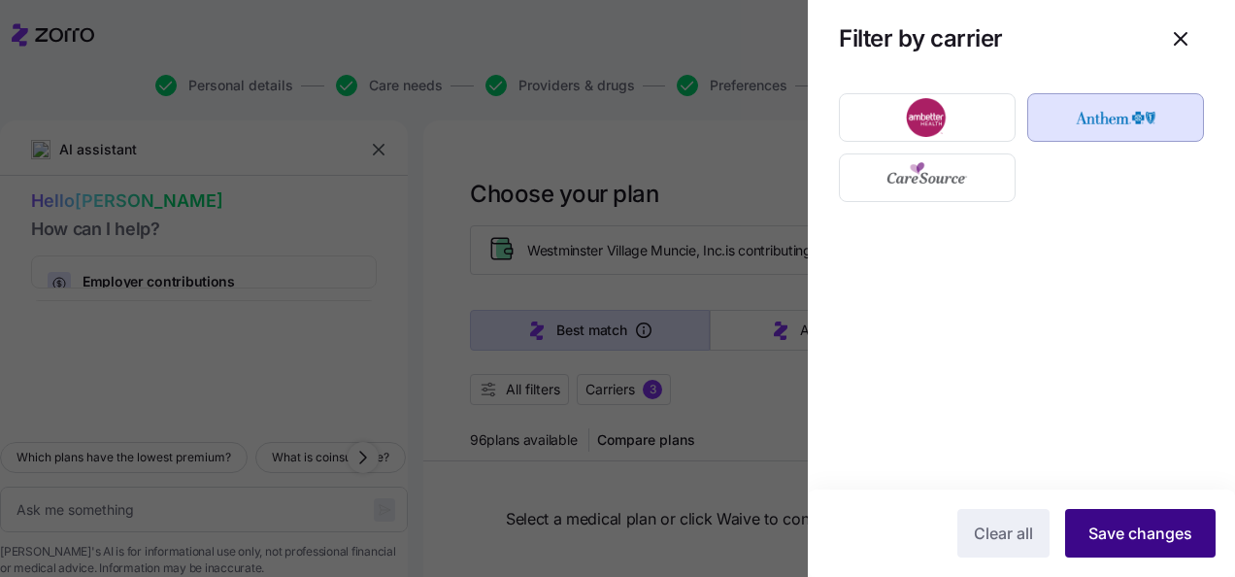
click at [1114, 542] on span "Save changes" at bounding box center [1140, 532] width 104 height 23
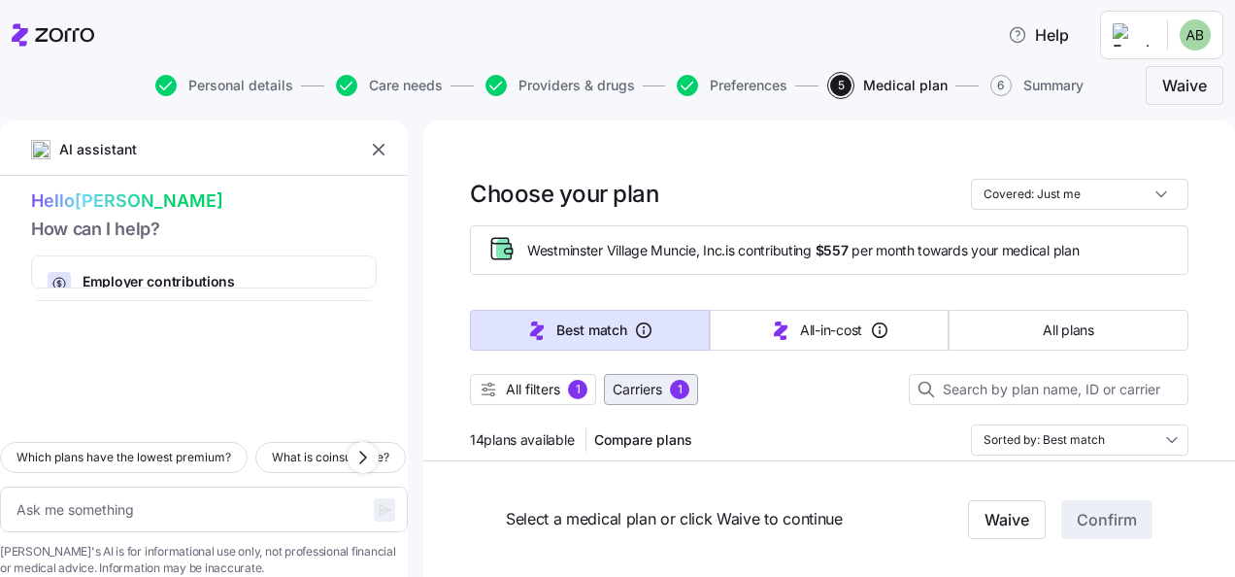
click at [650, 392] on span "Carriers" at bounding box center [638, 389] width 50 height 19
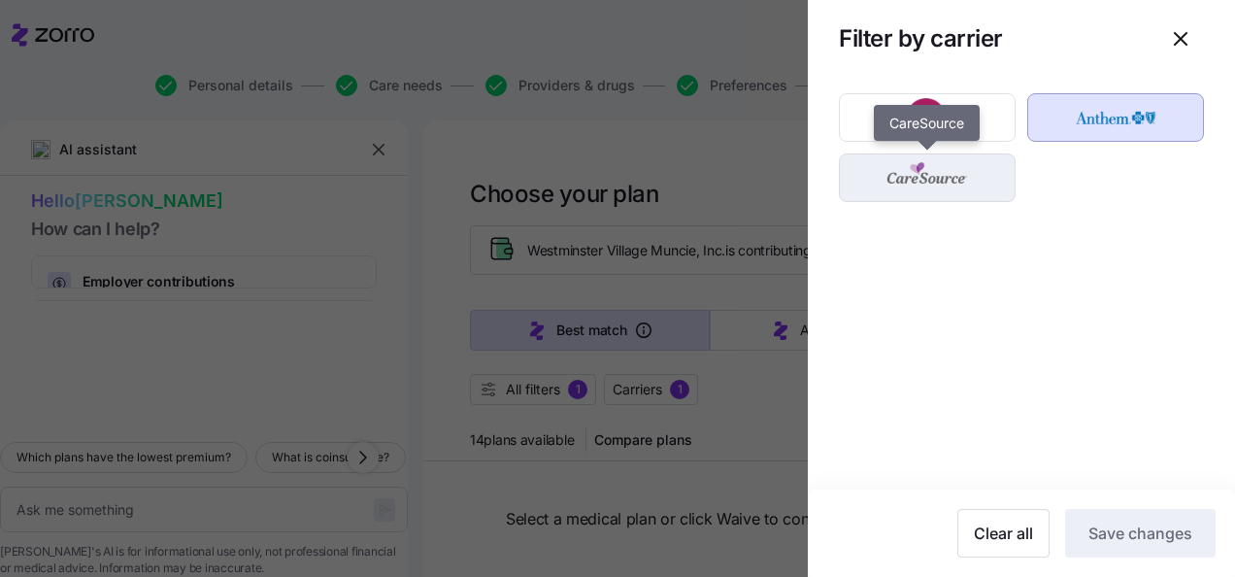
click at [943, 184] on img "button" at bounding box center [927, 177] width 143 height 39
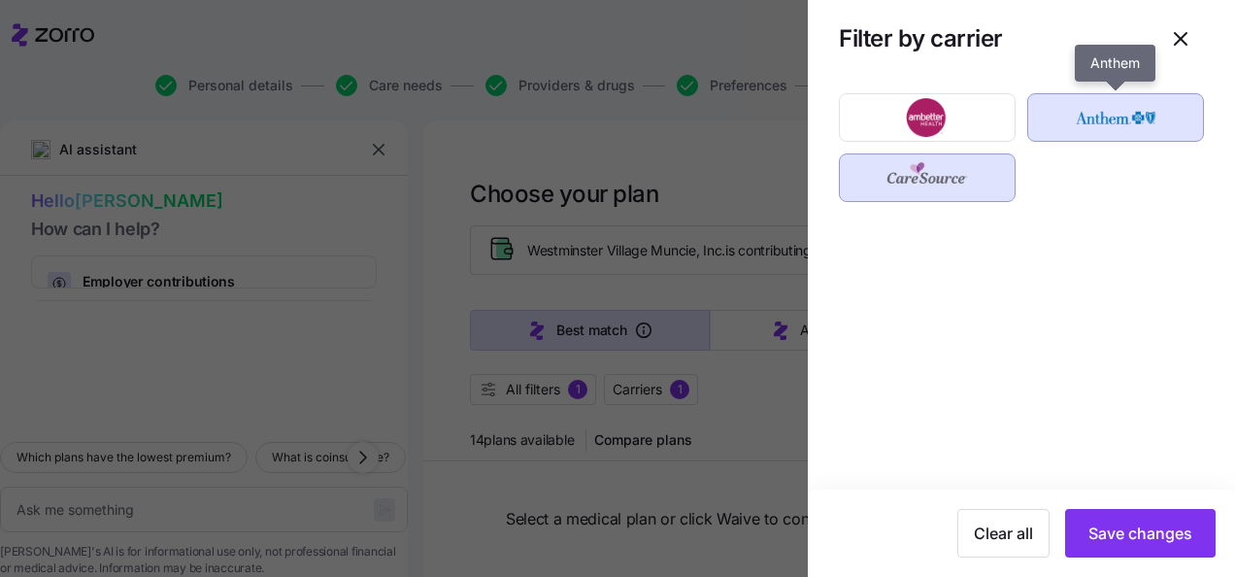
click at [1059, 128] on img "button" at bounding box center [1116, 117] width 143 height 39
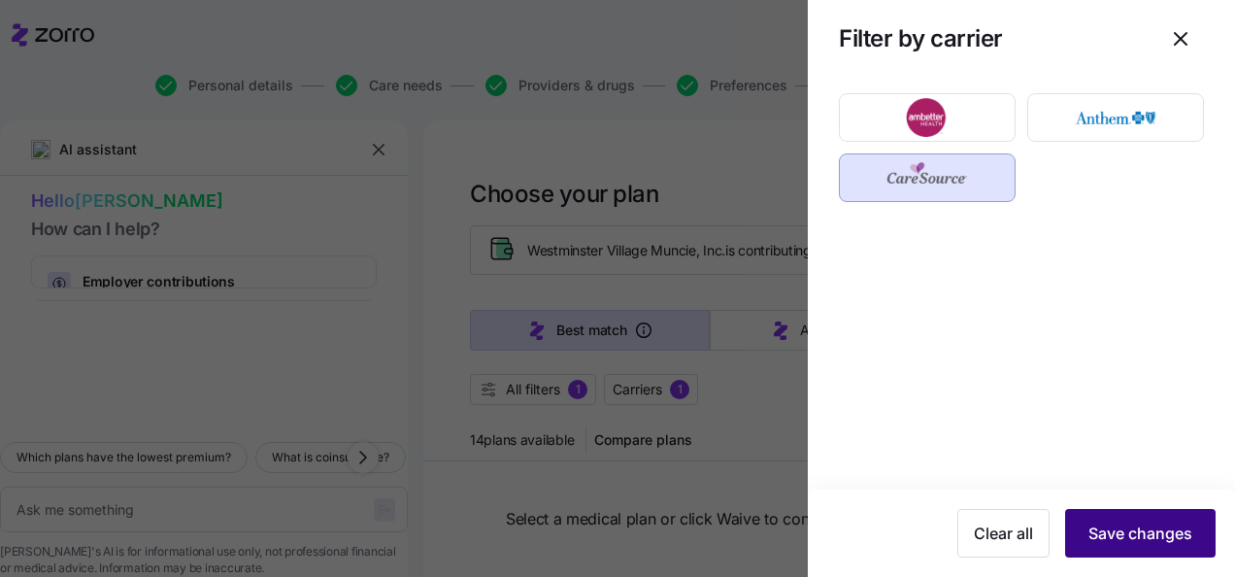
click at [1166, 536] on span "Save changes" at bounding box center [1140, 532] width 104 height 23
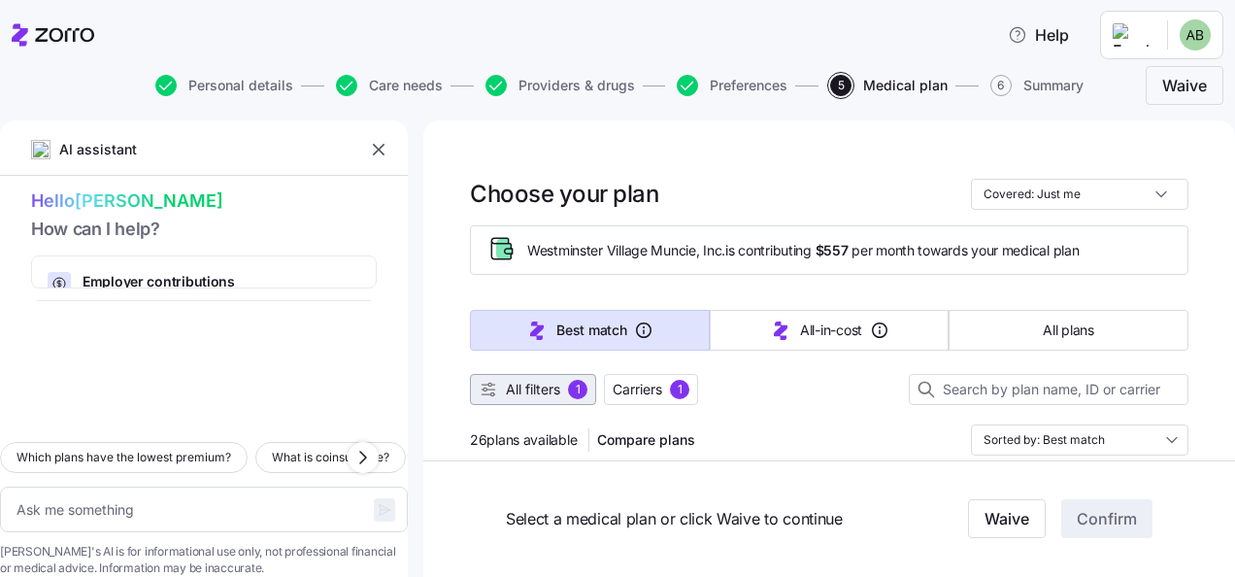
click at [526, 392] on span "All filters" at bounding box center [533, 389] width 54 height 19
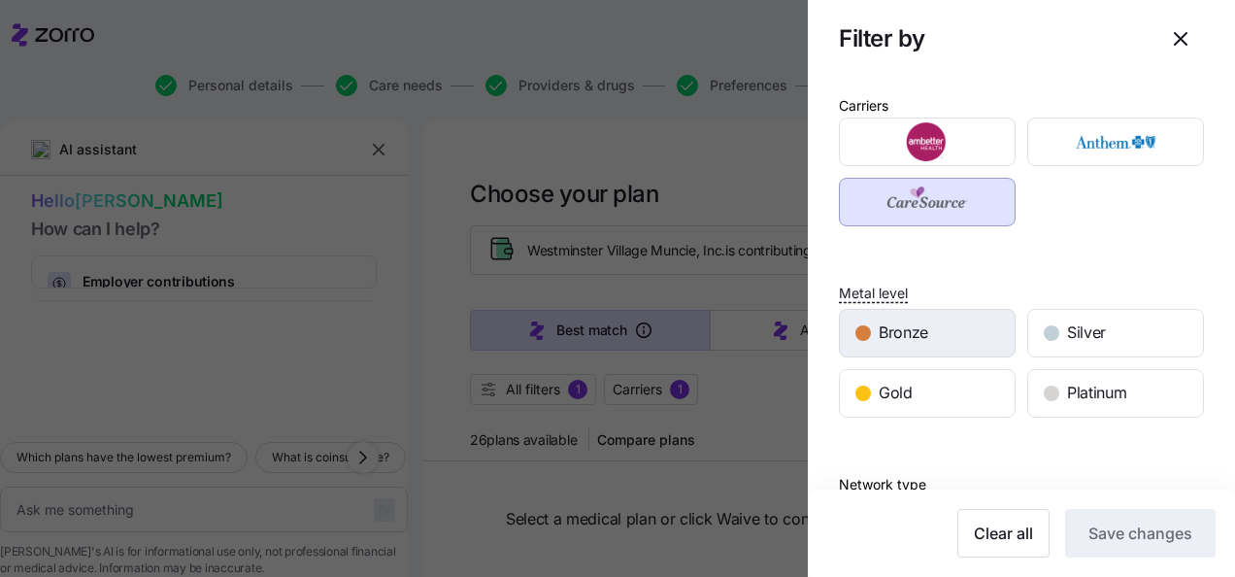
click at [954, 332] on div "Bronze" at bounding box center [927, 333] width 175 height 47
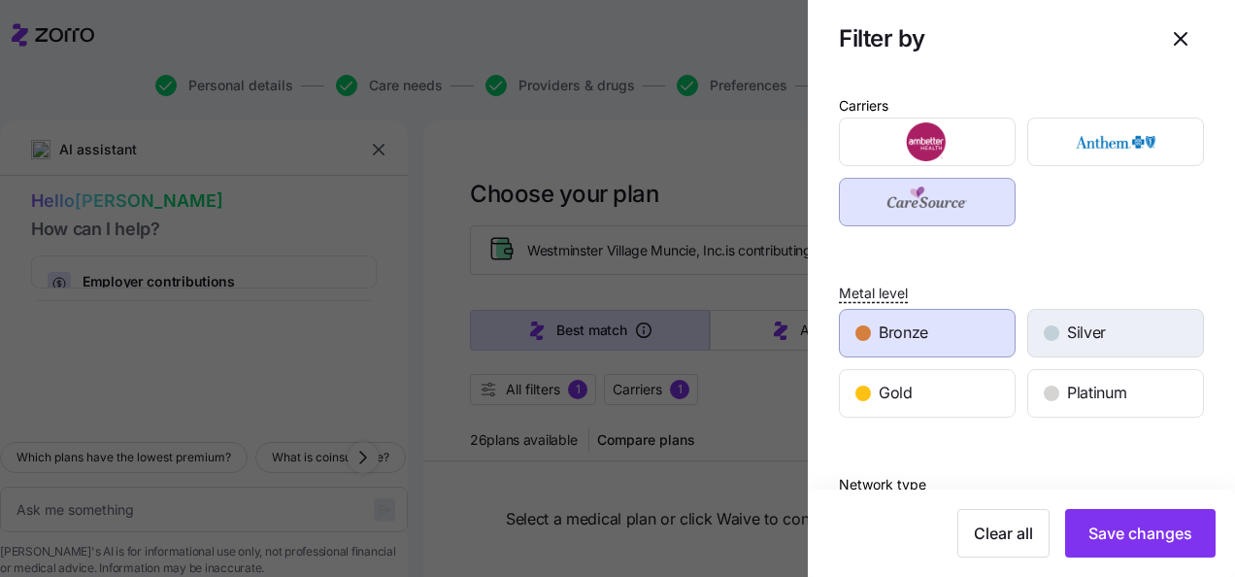
click at [1073, 340] on span "Silver" at bounding box center [1086, 332] width 39 height 24
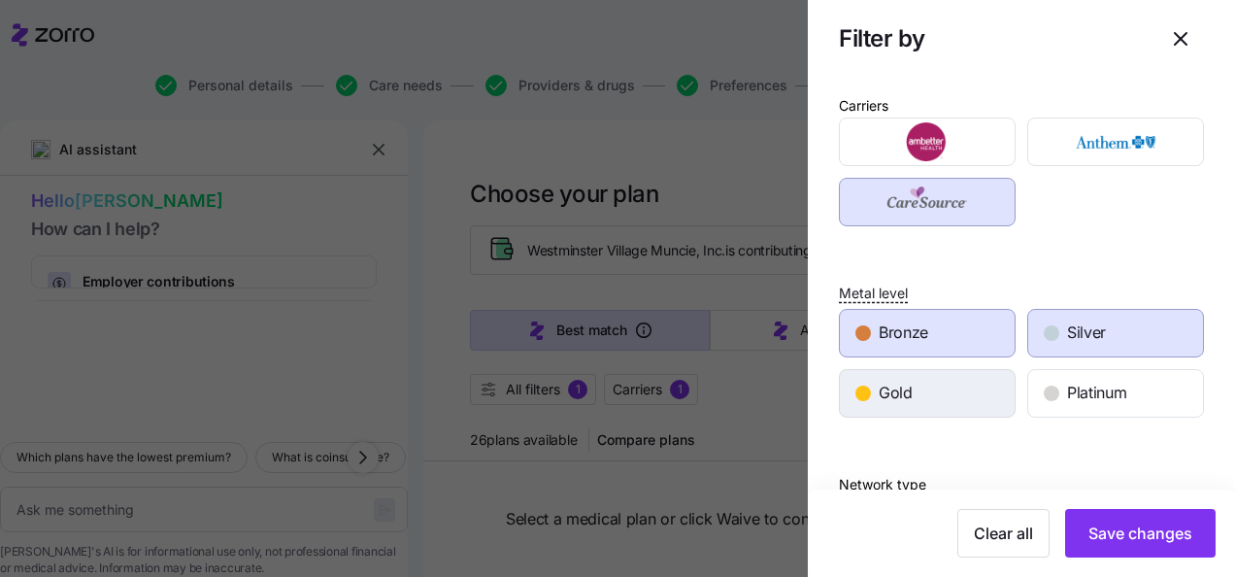
click at [1004, 402] on div "Gold" at bounding box center [927, 393] width 175 height 47
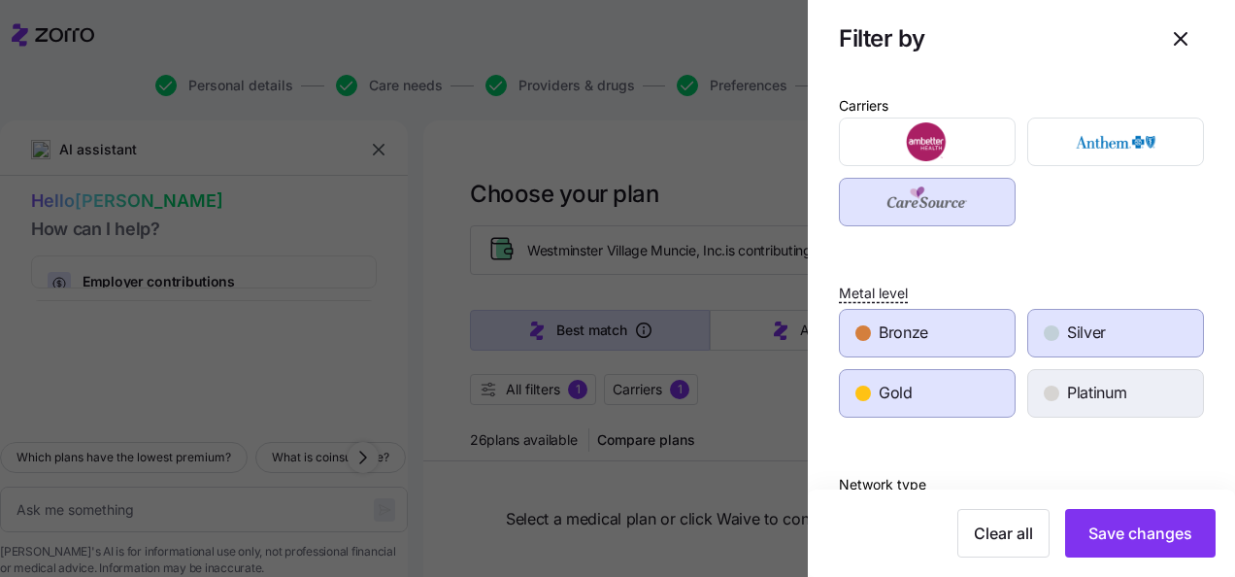
click at [1079, 393] on span "Platinum" at bounding box center [1096, 393] width 59 height 24
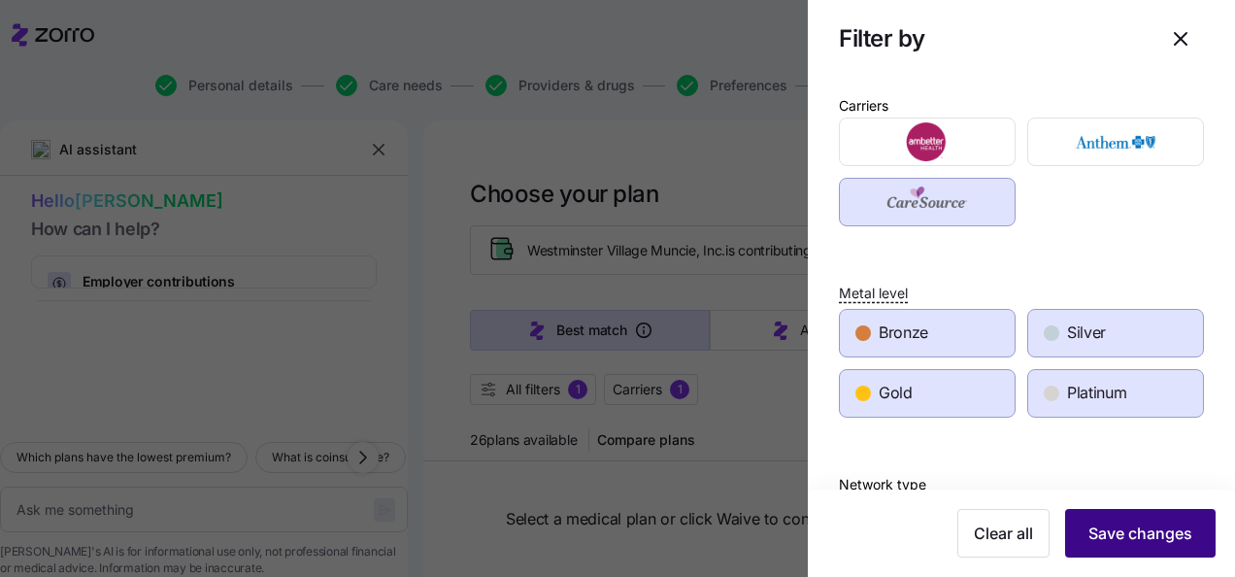
click at [1140, 541] on span "Save changes" at bounding box center [1140, 532] width 104 height 23
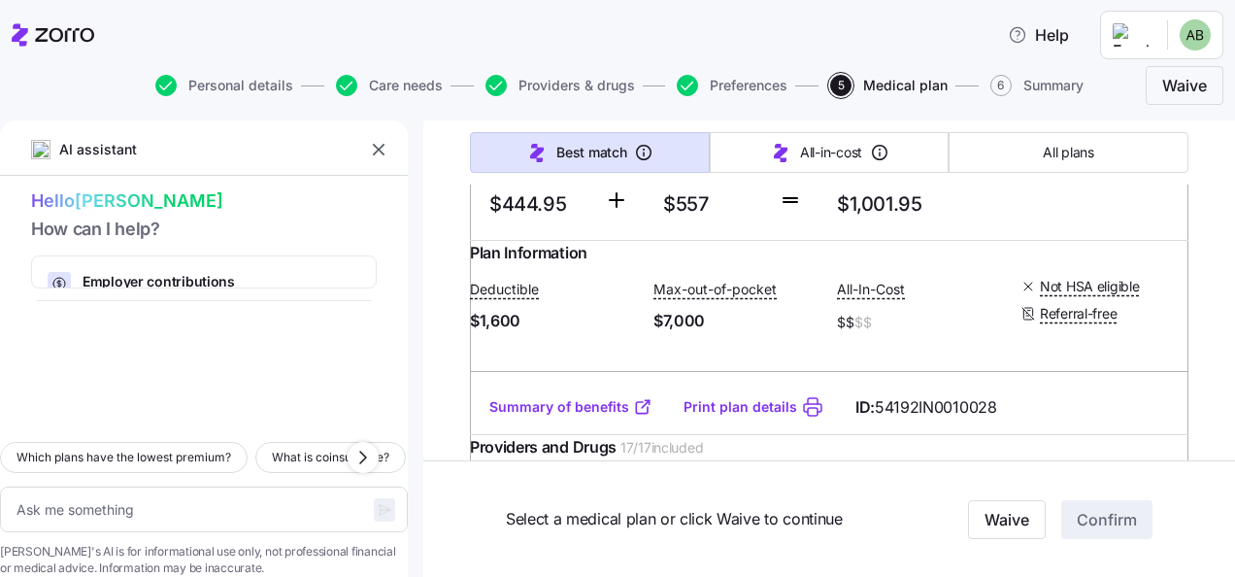
scroll to position [13980, 0]
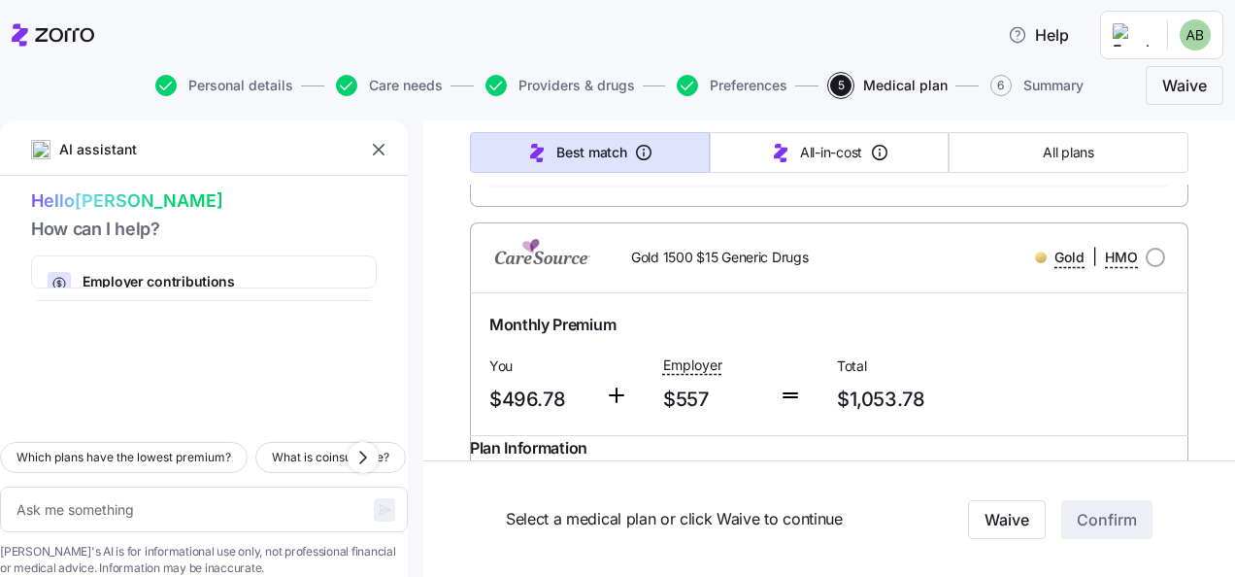
scroll to position [14756, 0]
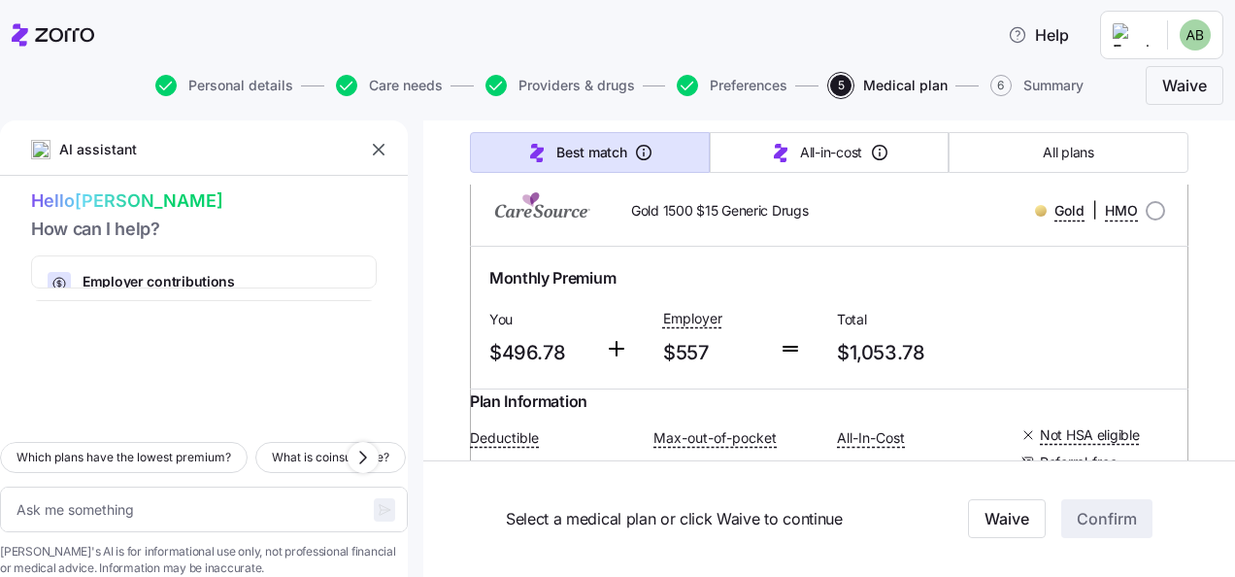
scroll to position [14853, 0]
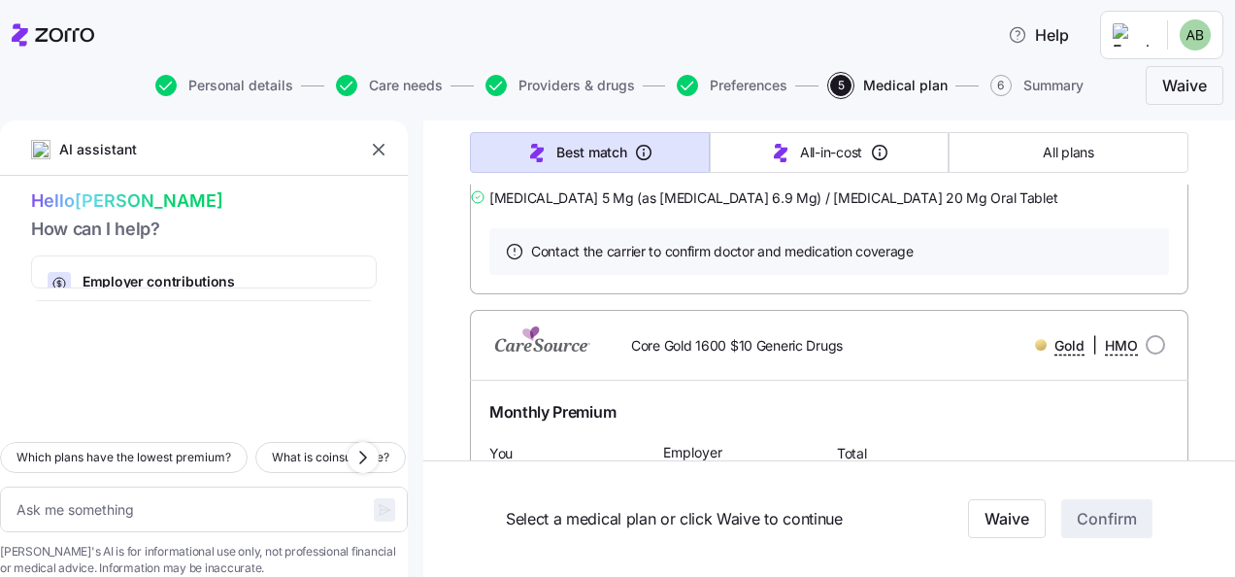
scroll to position [13882, 0]
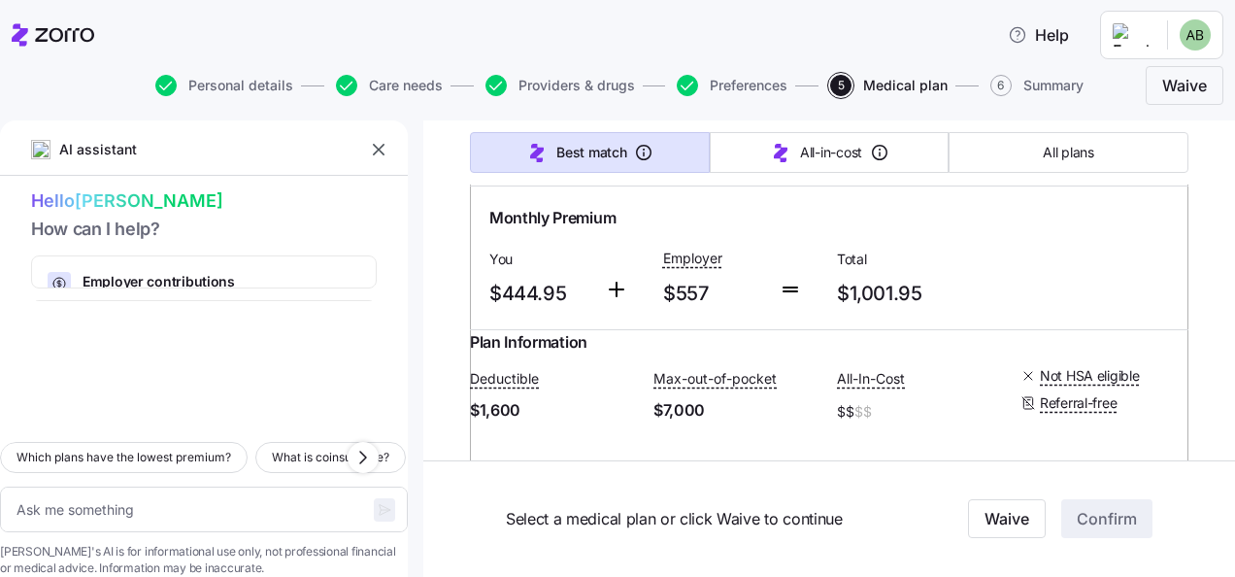
type textarea "x"
